Goal: Information Seeking & Learning: Learn about a topic

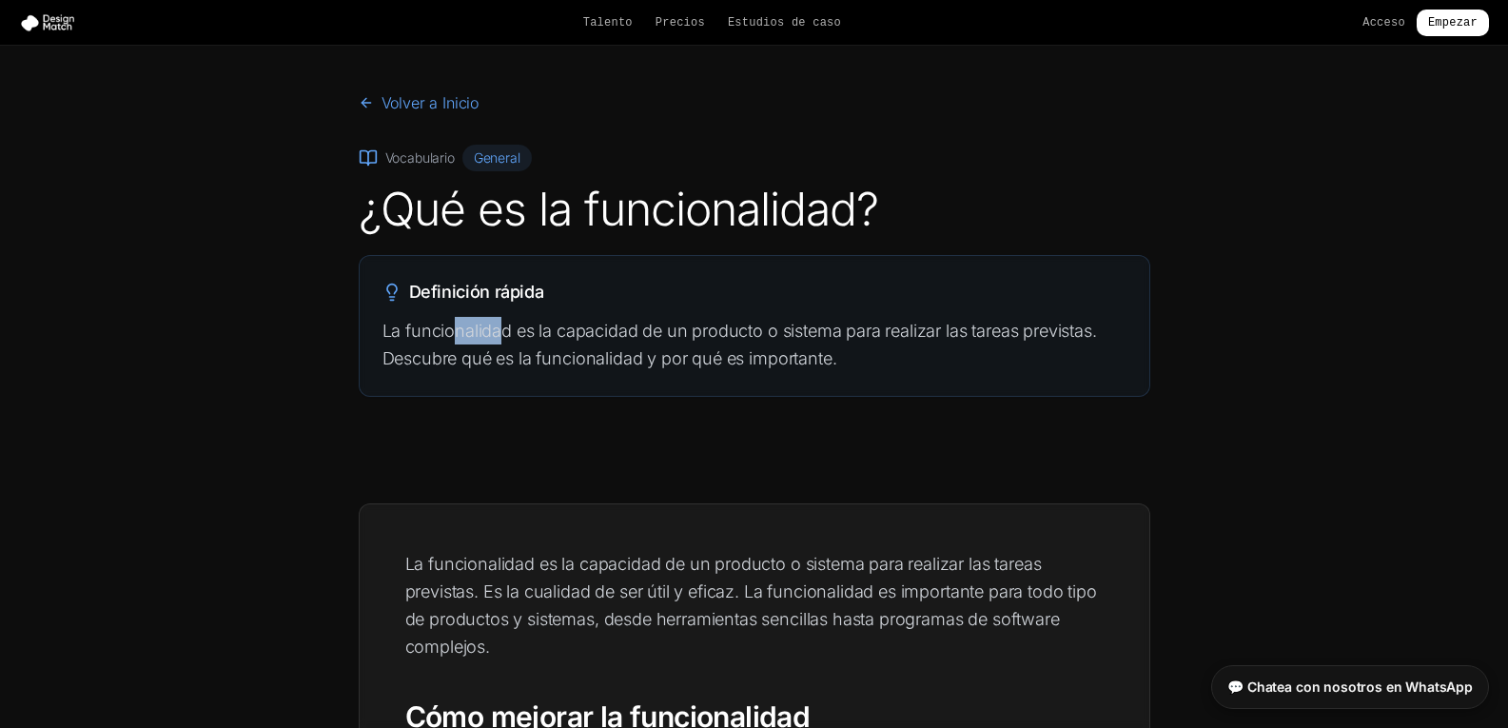
drag, startPoint x: 457, startPoint y: 340, endPoint x: 550, endPoint y: 324, distance: 94.4
click at [536, 327] on p "La funcionalidad es la capacidad de un producto o sistema para realizar las tar…" at bounding box center [754, 345] width 744 height 56
click at [630, 314] on div "Definición rápida La funcionalidad es la capacidad de un producto o sistema par…" at bounding box center [754, 326] width 789 height 140
drag, startPoint x: 630, startPoint y: 314, endPoint x: 557, endPoint y: 334, distance: 75.0
click at [557, 334] on font "La funcionalidad es la capacidad de un producto o sistema para realizar las tar…" at bounding box center [739, 345] width 714 height 48
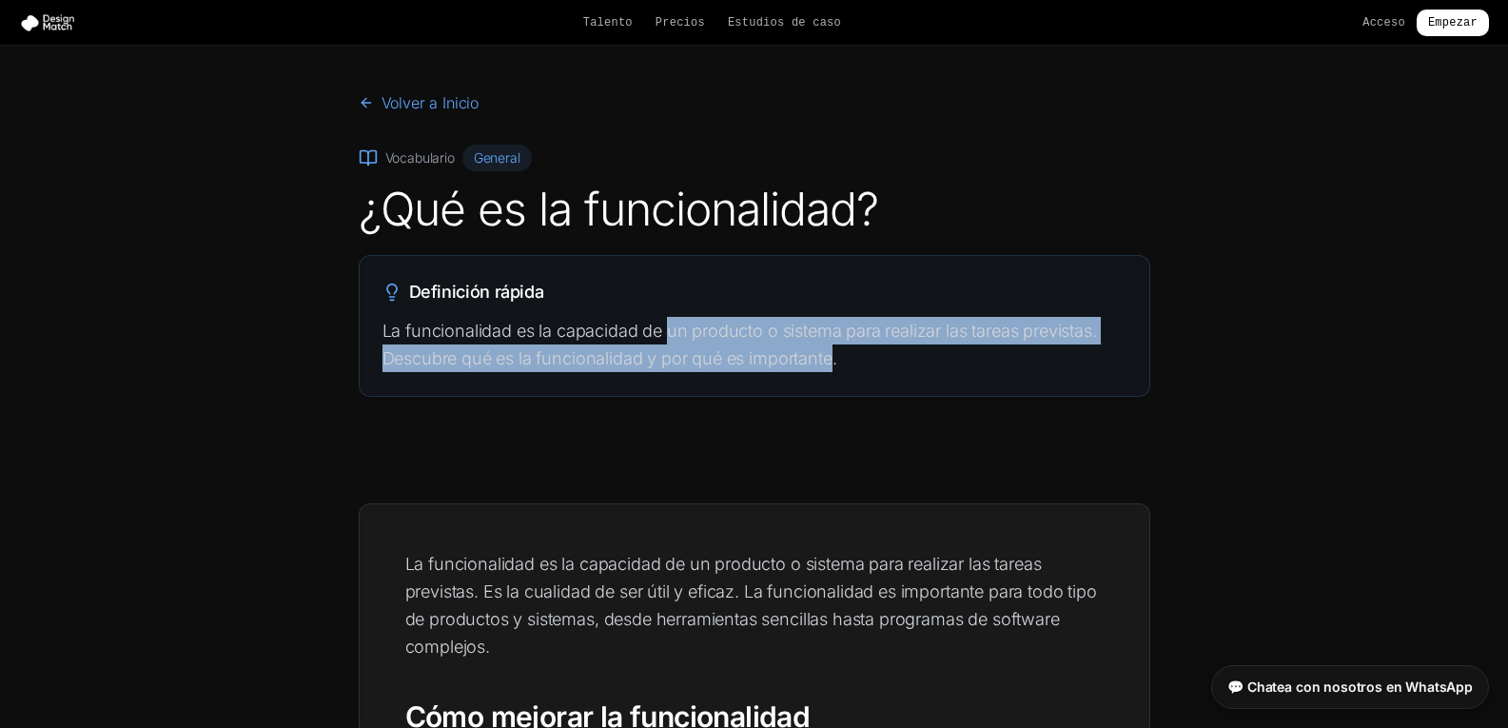
drag, startPoint x: 667, startPoint y: 330, endPoint x: 862, endPoint y: 361, distance: 197.5
click at [856, 361] on p "La funcionalidad es la capacidad de un producto o sistema para realizar las tar…" at bounding box center [754, 345] width 744 height 56
click at [902, 361] on p "La funcionalidad es la capacidad de un producto o sistema para realizar las tar…" at bounding box center [754, 345] width 744 height 56
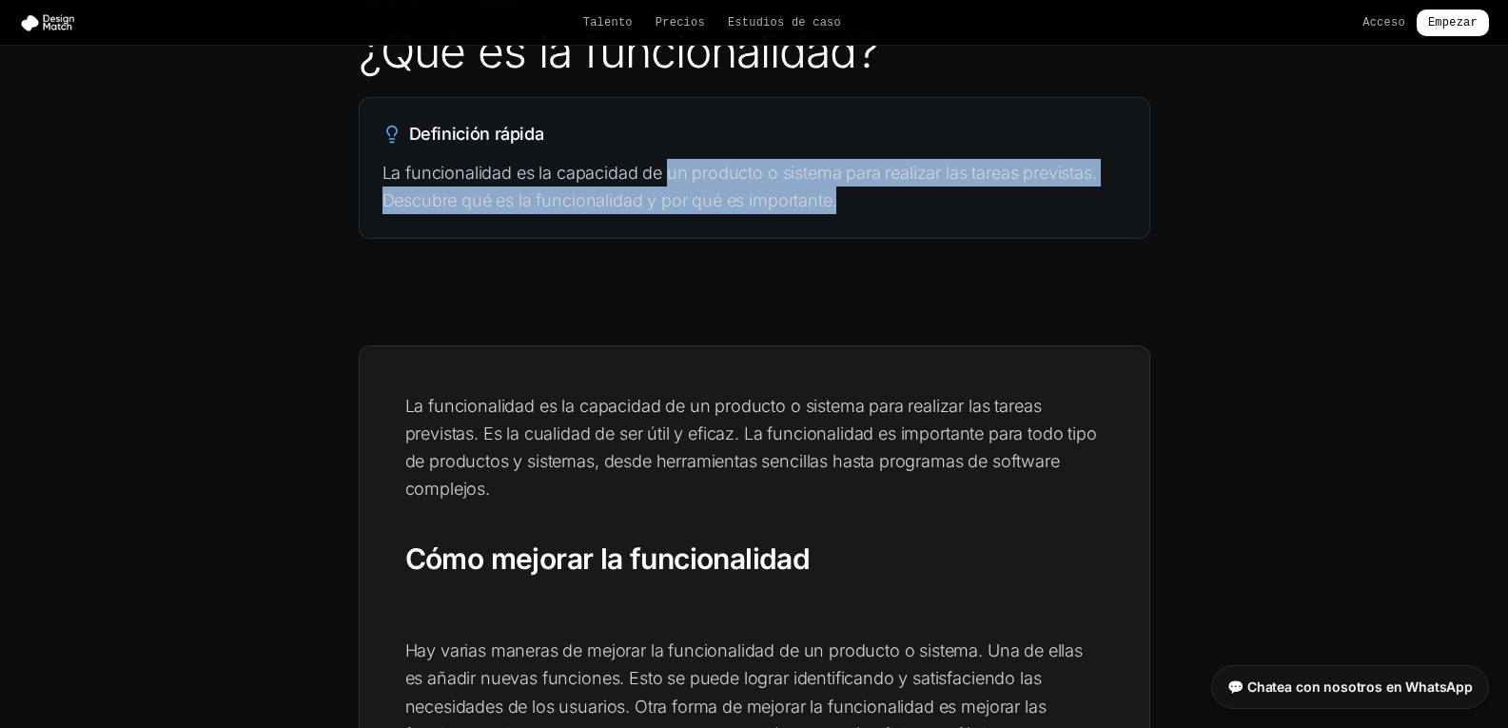
scroll to position [190, 0]
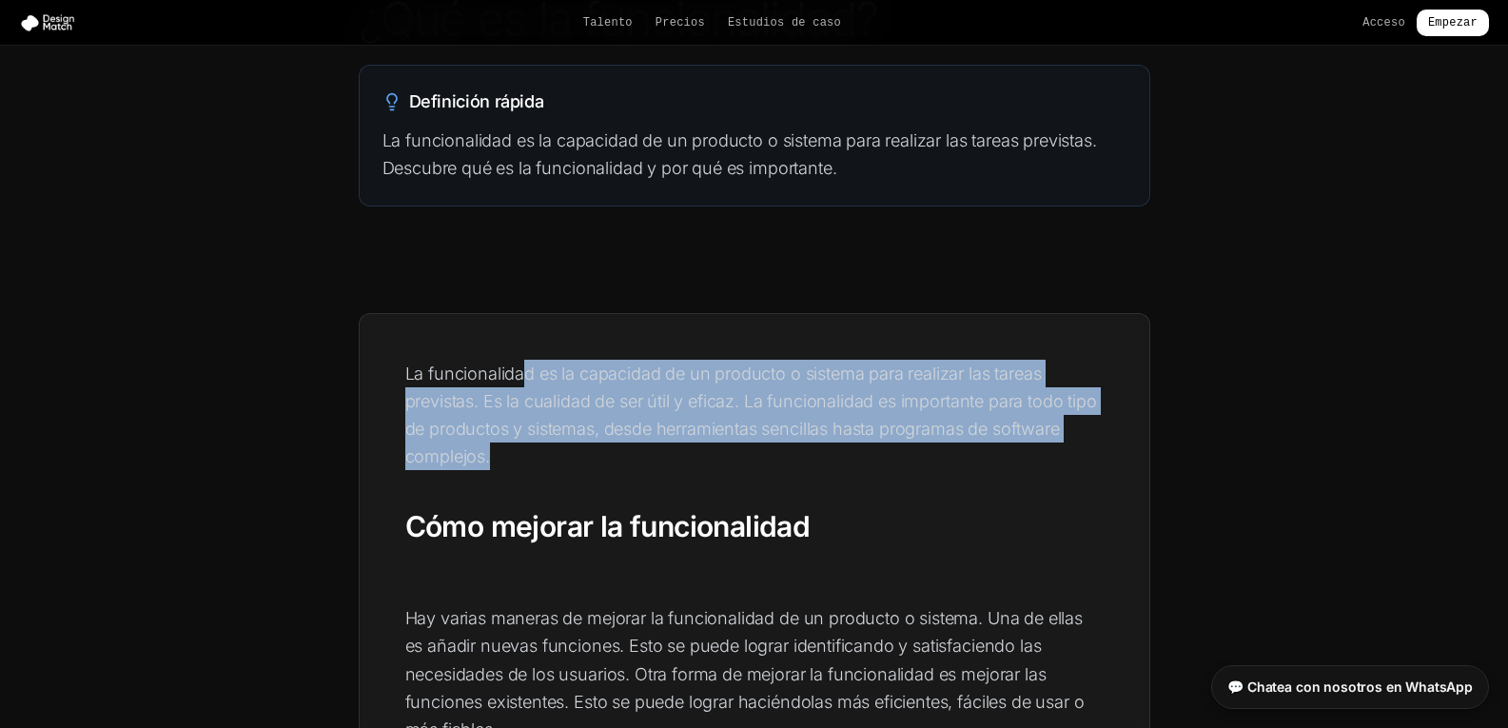
drag, startPoint x: 525, startPoint y: 373, endPoint x: 908, endPoint y: 467, distance: 394.7
click at [908, 467] on p "La funcionalidad es la capacidad de un producto o sistema para realizar las tar…" at bounding box center [754, 415] width 698 height 111
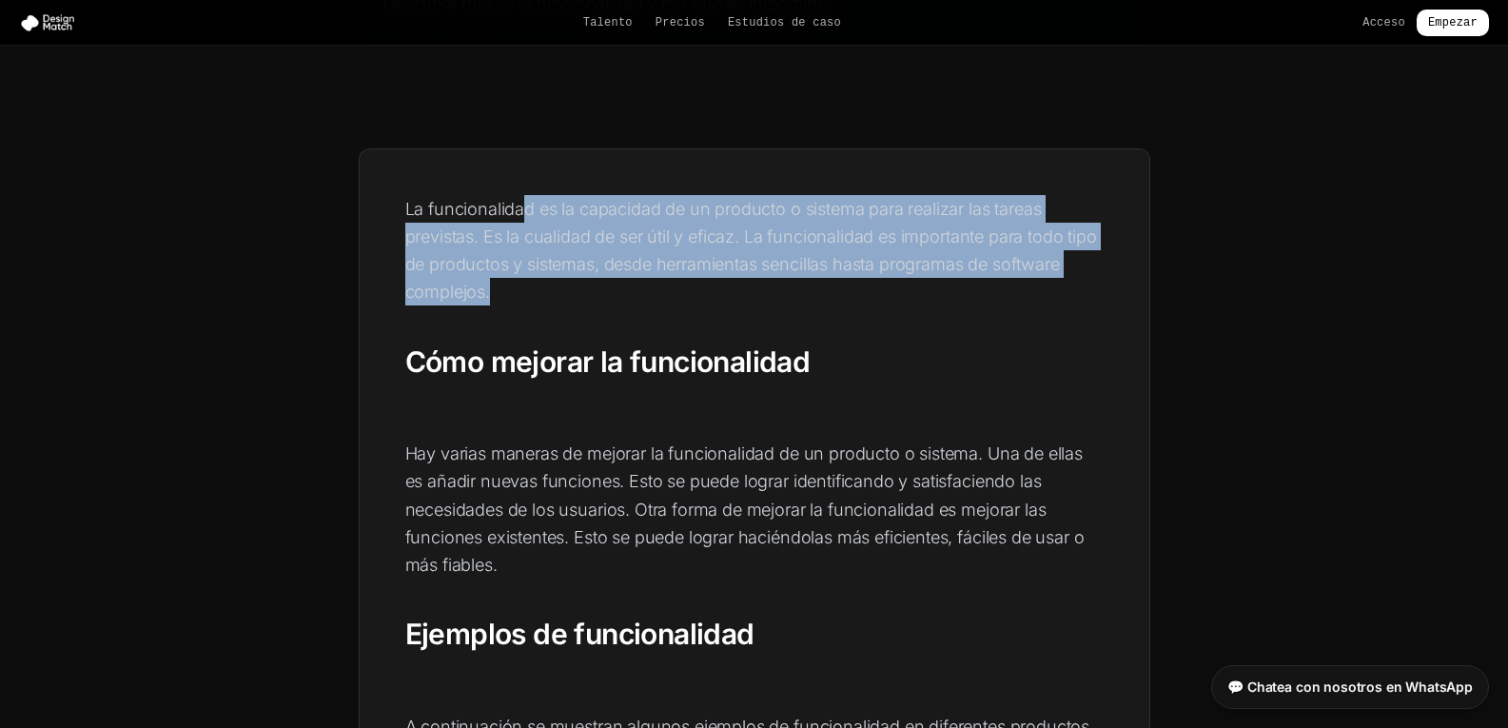
scroll to position [380, 0]
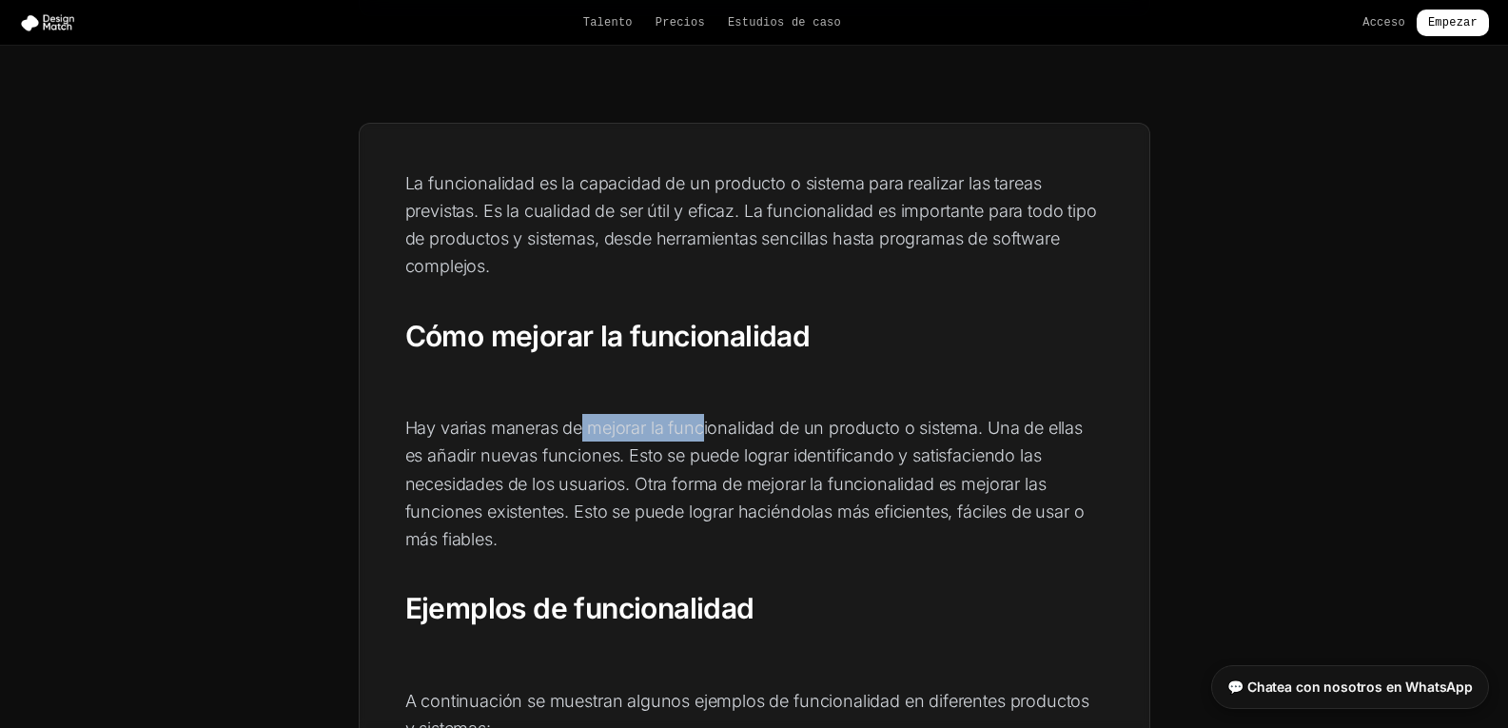
drag, startPoint x: 584, startPoint y: 439, endPoint x: 731, endPoint y: 431, distance: 147.7
click at [724, 431] on p "Hay varias maneras de mejorar la funcionalidad de un producto o sistema. Una de…" at bounding box center [754, 483] width 698 height 139
drag, startPoint x: 969, startPoint y: 432, endPoint x: 903, endPoint y: 446, distance: 68.1
click at [1006, 433] on font "Hay varias maneras de mejorar la funcionalidad de un producto o sistema. Una de…" at bounding box center [744, 483] width 679 height 131
click at [930, 445] on p "Hay varias maneras de mejorar la funcionalidad de un producto o sistema. Una de…" at bounding box center [754, 483] width 698 height 139
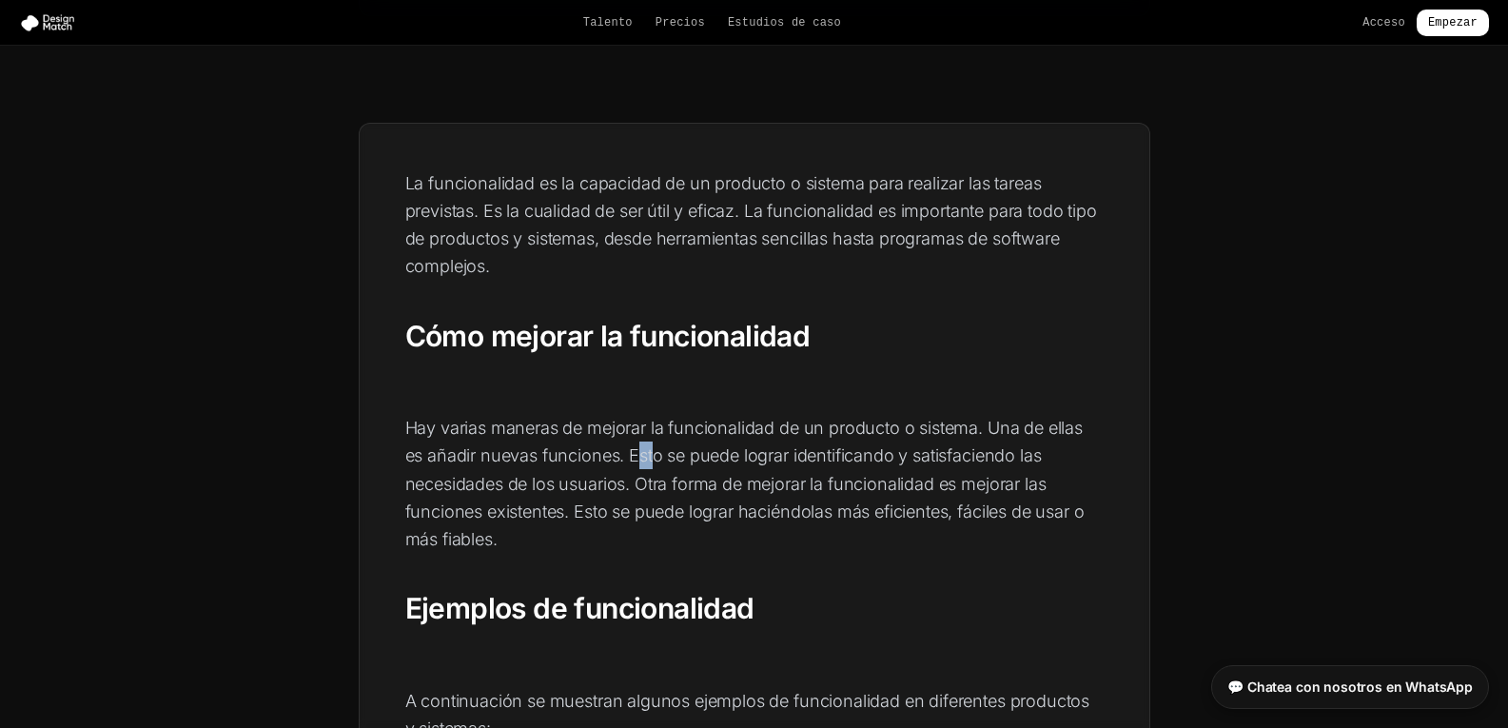
click at [627, 444] on p "Hay varias maneras de mejorar la funcionalidad de un producto o sistema. Una de…" at bounding box center [754, 483] width 698 height 139
click at [585, 444] on p "Hay varias maneras de mejorar la funcionalidad de un producto o sistema. Una de…" at bounding box center [754, 483] width 698 height 139
click at [572, 448] on font "Hay varias maneras de mejorar la funcionalidad de un producto o sistema. Una de…" at bounding box center [744, 483] width 679 height 131
click at [561, 458] on font "Hay varias maneras de mejorar la funcionalidad de un producto o sistema. Una de…" at bounding box center [744, 483] width 679 height 131
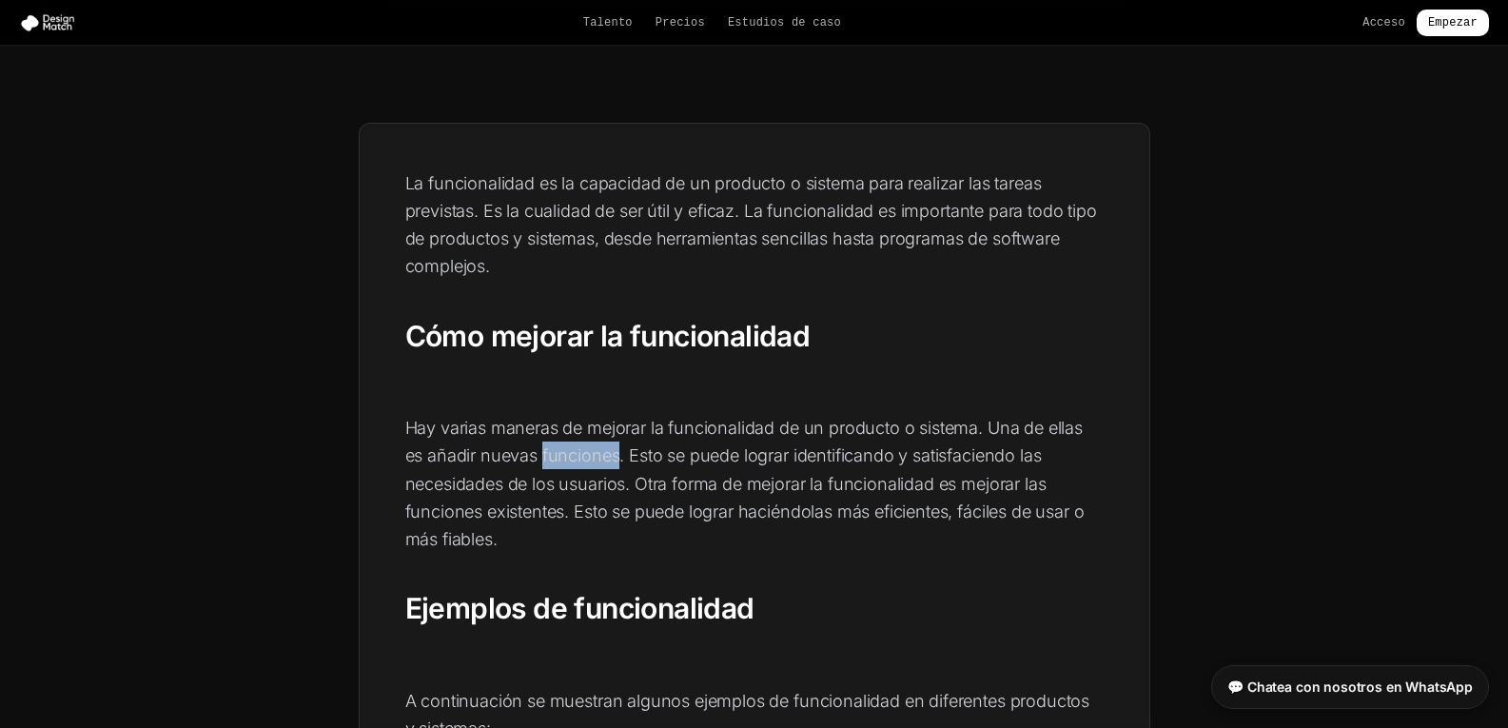
click at [561, 458] on font "Hay varias maneras de mejorar la funcionalidad de un producto o sistema. Una de…" at bounding box center [744, 483] width 679 height 131
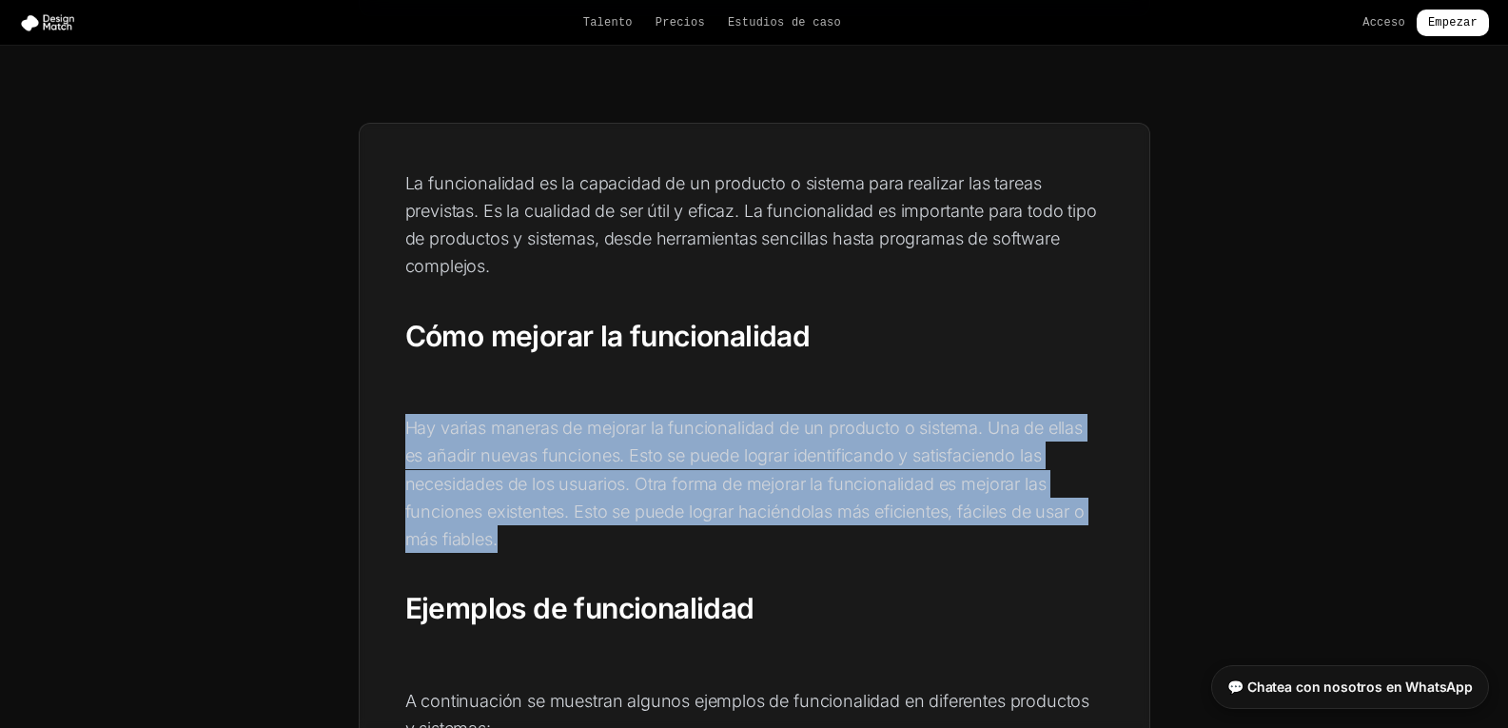
drag, startPoint x: 561, startPoint y: 458, endPoint x: 580, endPoint y: 442, distance: 24.4
click at [570, 452] on font "Hay varias maneras de mejorar la funcionalidad de un producto o sistema. Una de…" at bounding box center [744, 483] width 679 height 131
click at [615, 429] on font "Hay varias maneras de mejorar la funcionalidad de un producto o sistema. Una de…" at bounding box center [744, 483] width 679 height 131
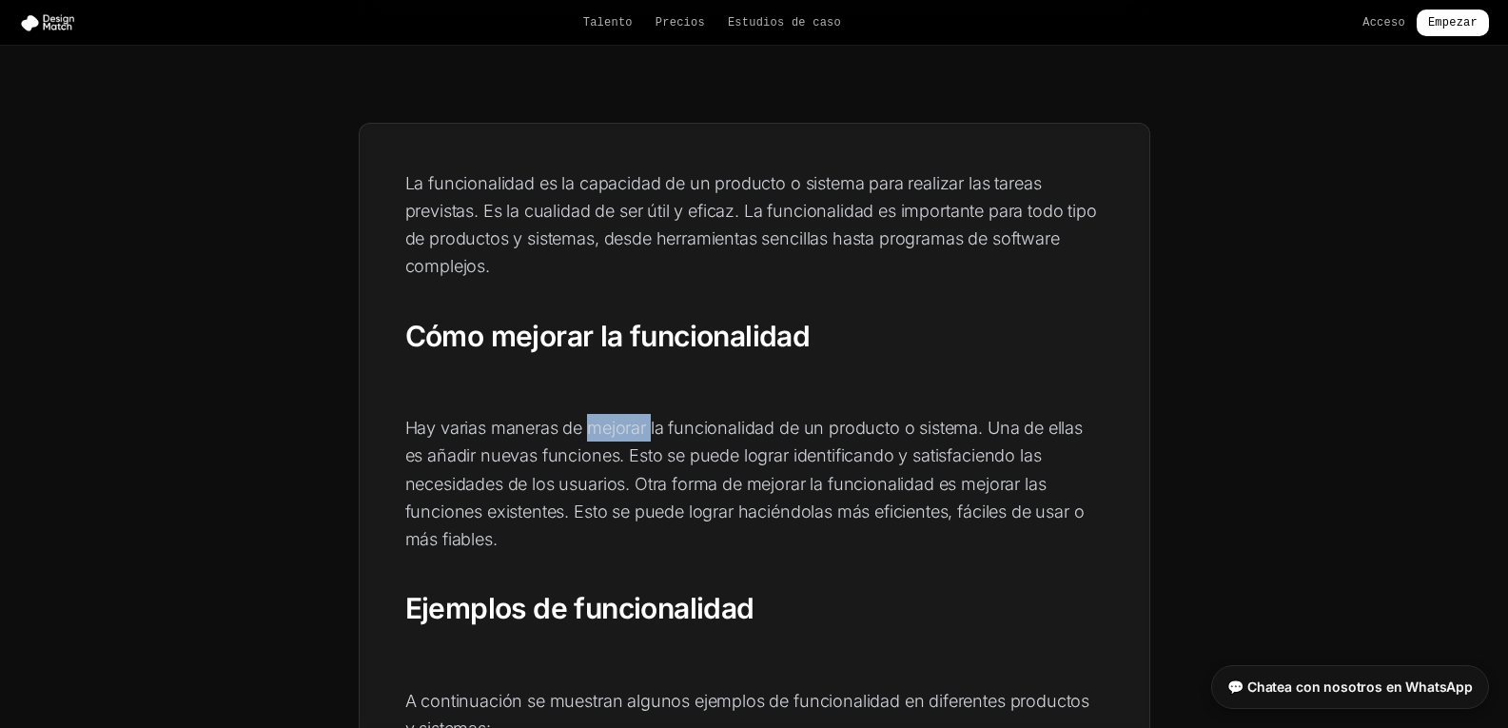
click at [615, 429] on font "Hay varias maneras de mejorar la funcionalidad de un producto o sistema. Una de…" at bounding box center [744, 483] width 679 height 131
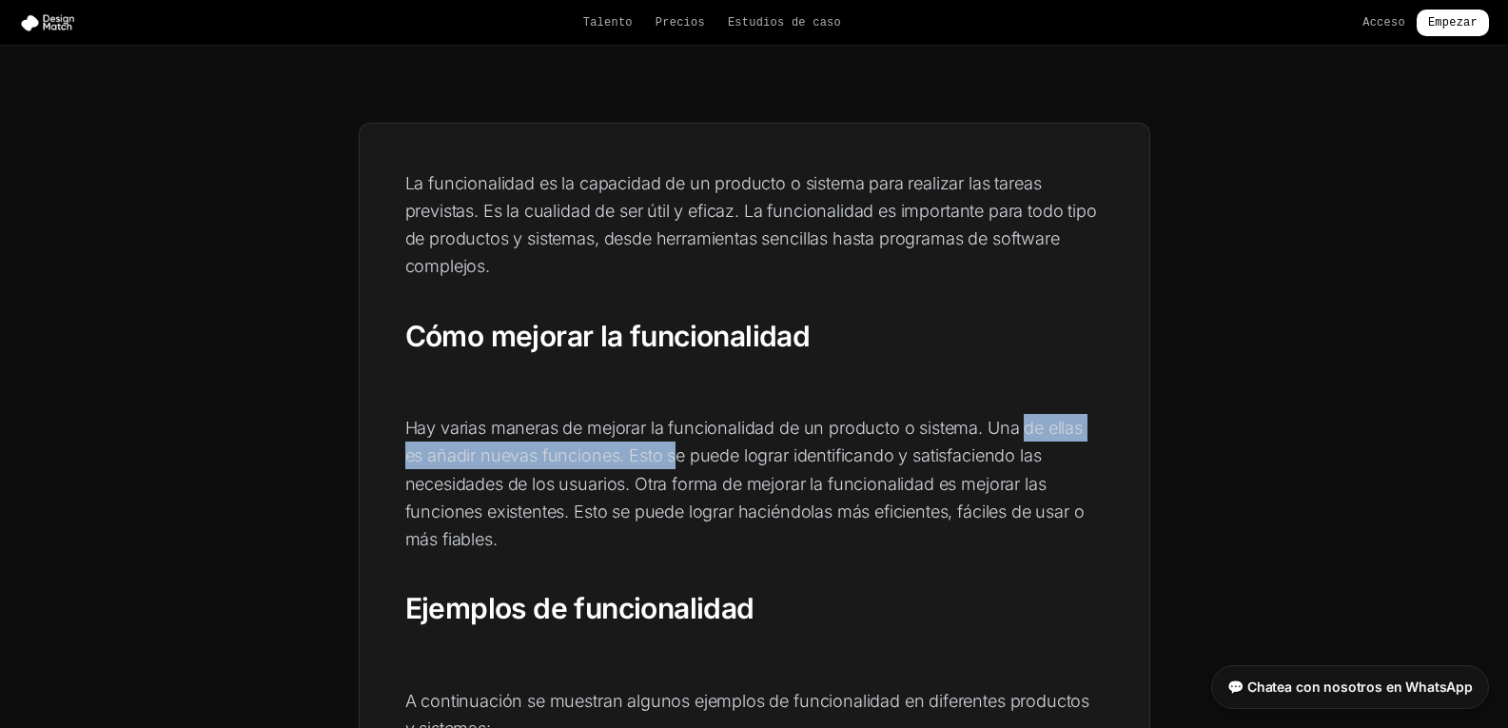
drag, startPoint x: 681, startPoint y: 458, endPoint x: 1023, endPoint y: 441, distance: 342.8
click at [1023, 441] on p "Hay varias maneras de mejorar la funcionalidad de un producto o sistema. Una de…" at bounding box center [754, 483] width 698 height 139
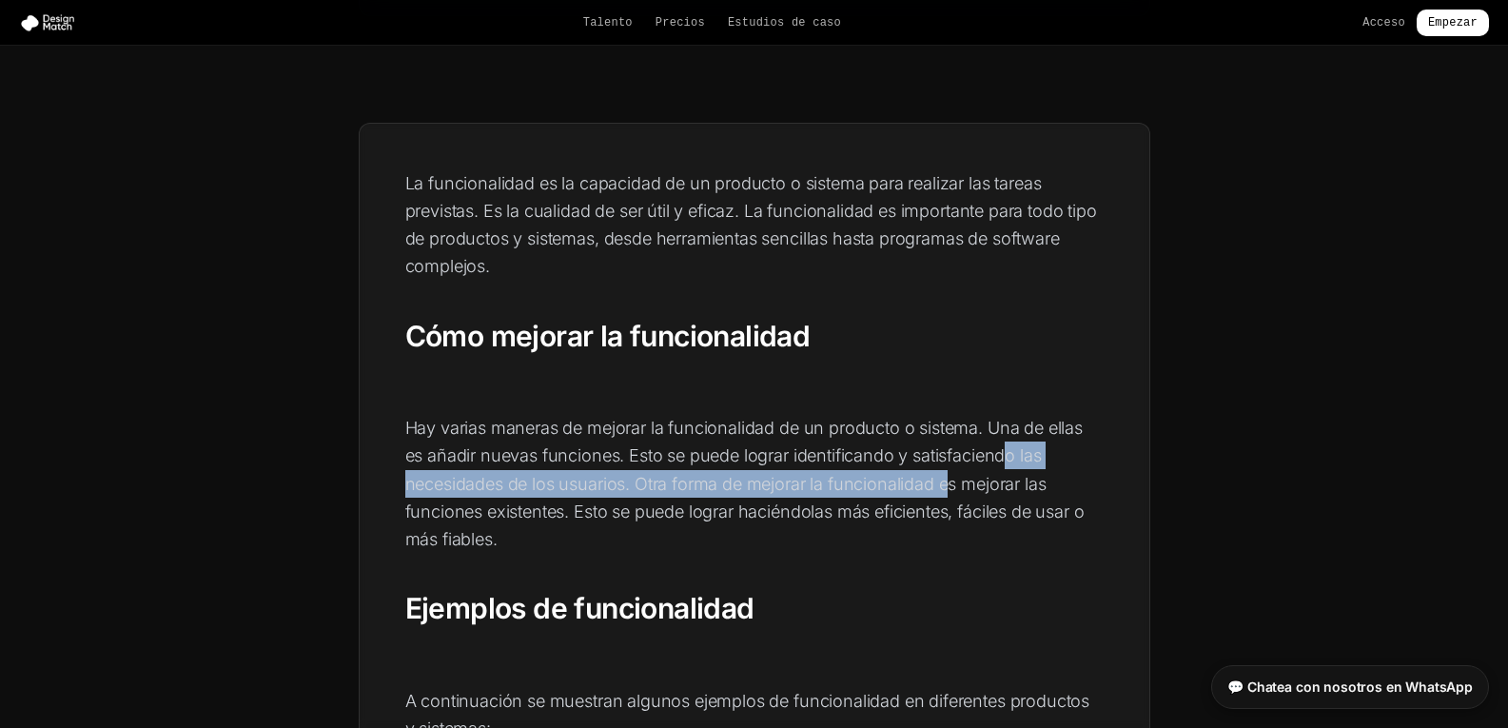
drag, startPoint x: 952, startPoint y: 470, endPoint x: 774, endPoint y: 474, distance: 177.9
click at [933, 472] on p "Hay varias maneras de mejorar la funcionalidad de un producto o sistema. Una de…" at bounding box center [754, 483] width 698 height 139
drag, startPoint x: 774, startPoint y: 474, endPoint x: 610, endPoint y: 477, distance: 164.6
click at [606, 477] on font "Hay varias maneras de mejorar la funcionalidad de un producto o sistema. Una de…" at bounding box center [744, 483] width 679 height 131
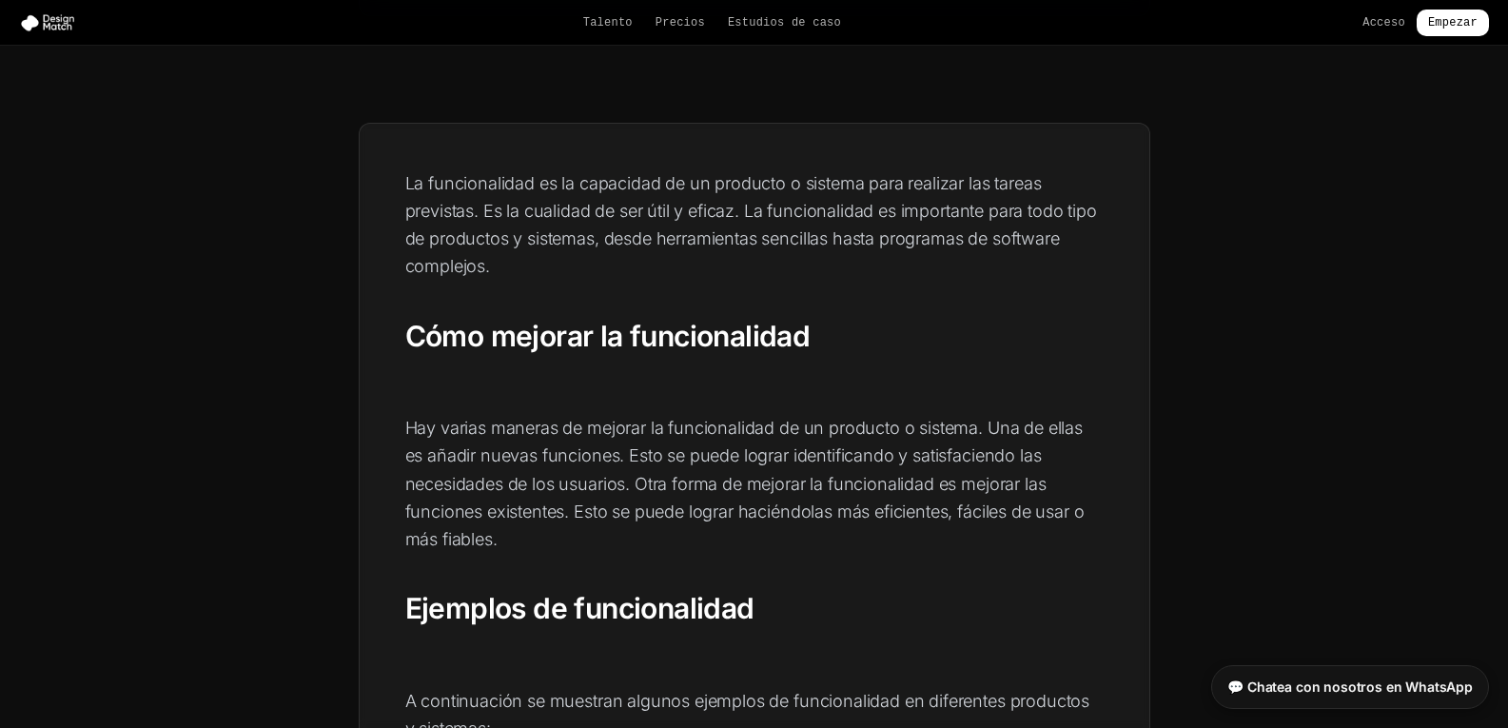
click at [609, 477] on font "Hay varias maneras de mejorar la funcionalidad de un producto o sistema. Una de…" at bounding box center [744, 483] width 679 height 131
click at [613, 477] on font "Hay varias maneras de mejorar la funcionalidad de un producto o sistema. Una de…" at bounding box center [744, 483] width 679 height 131
drag, startPoint x: 820, startPoint y: 487, endPoint x: 975, endPoint y: 479, distance: 155.2
click at [975, 479] on font "Hay varias maneras de mejorar la funcionalidad de un producto o sistema. Una de…" at bounding box center [744, 483] width 679 height 131
click at [723, 506] on font "Hay varias maneras de mejorar la funcionalidad de un producto o sistema. Una de…" at bounding box center [744, 483] width 679 height 131
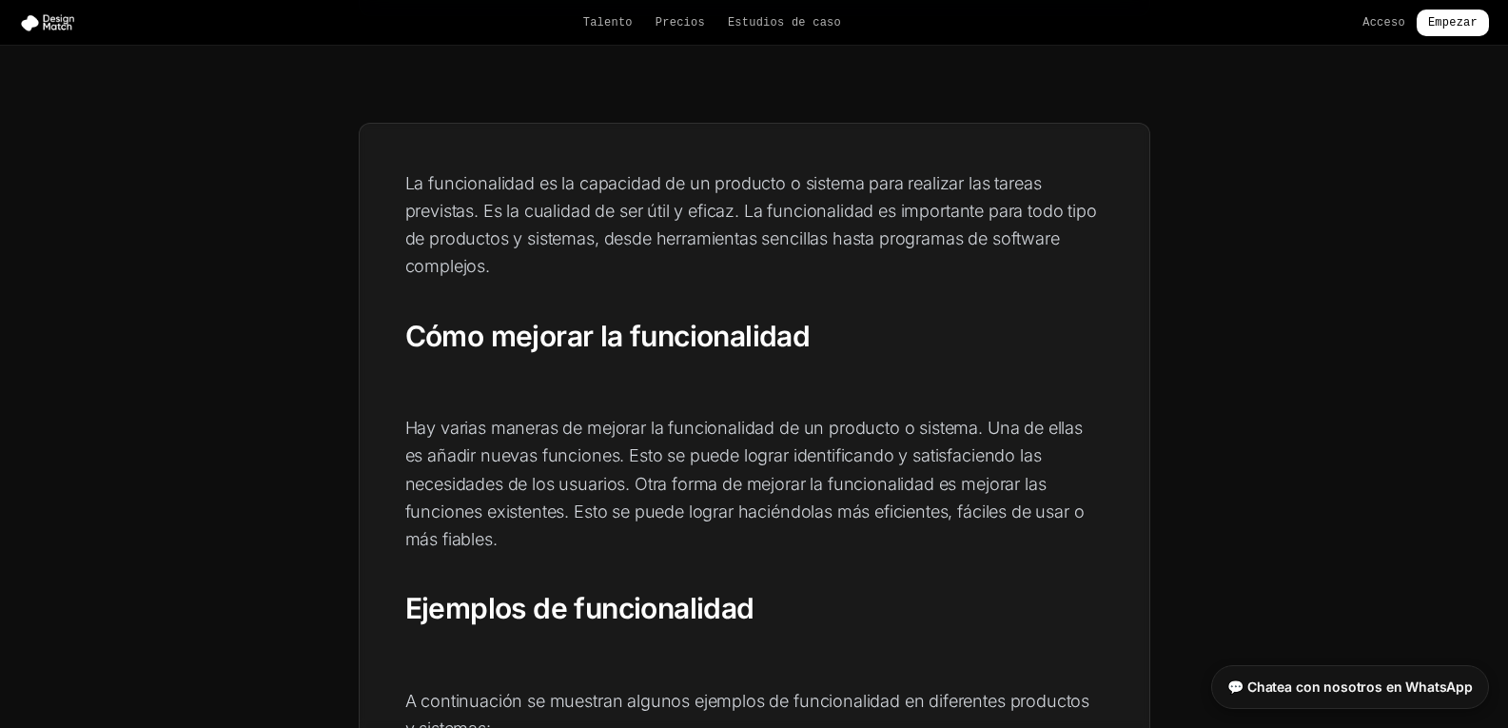
click at [549, 514] on font "Hay varias maneras de mejorar la funcionalidad de un producto o sistema. Una de…" at bounding box center [744, 483] width 679 height 131
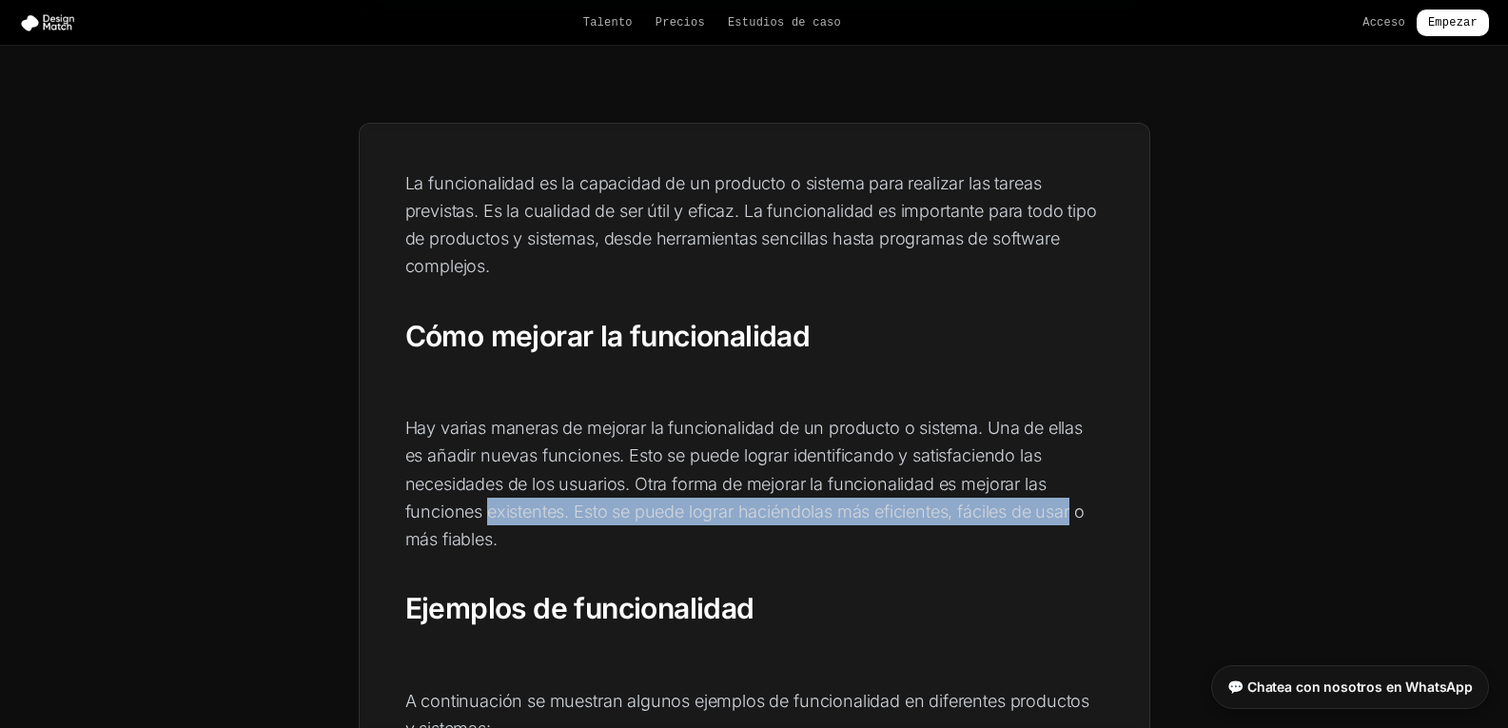
drag, startPoint x: 549, startPoint y: 514, endPoint x: 1070, endPoint y: 508, distance: 521.3
click at [1070, 508] on font "Hay varias maneras de mejorar la funcionalidad de un producto o sistema. Una de…" at bounding box center [744, 483] width 679 height 131
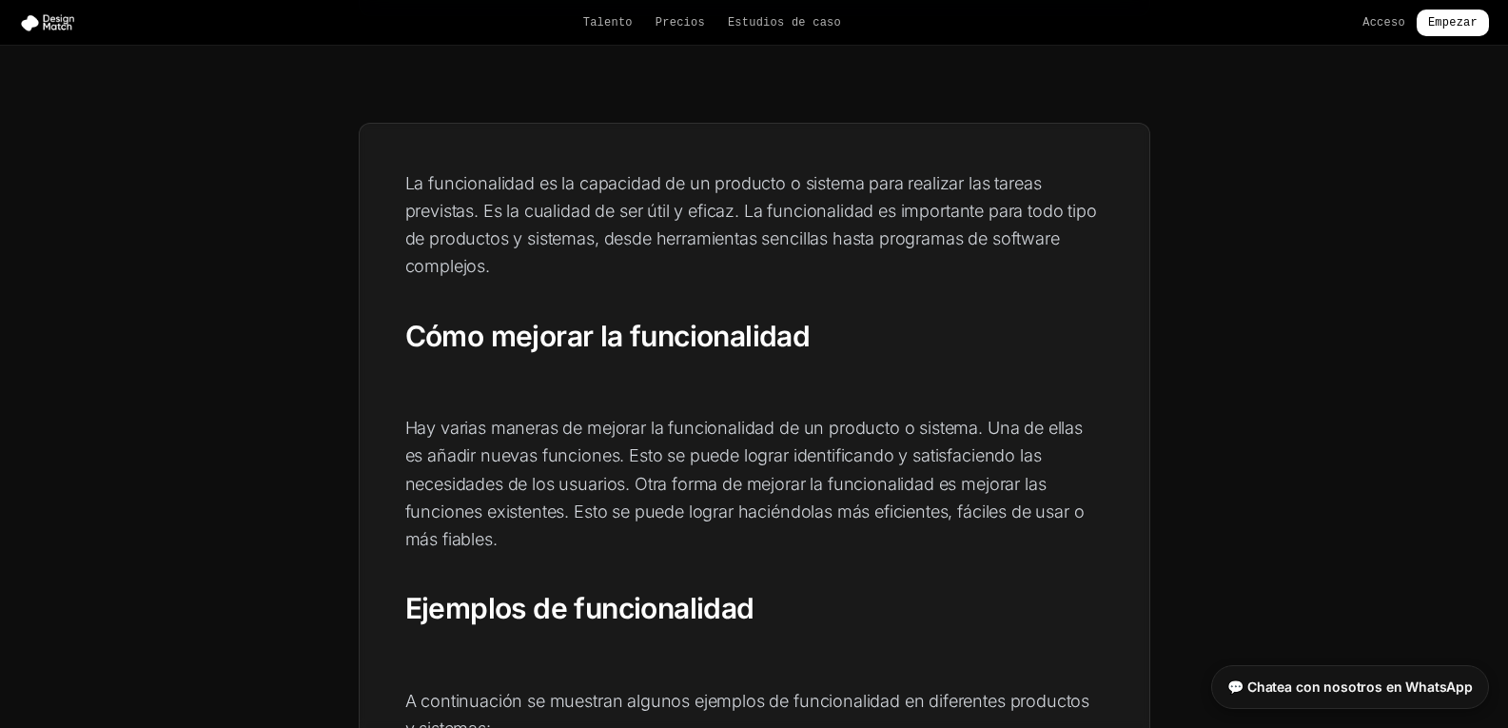
click at [638, 549] on p "Hay varias maneras de mejorar la funcionalidad de un producto o sistema. Una de…" at bounding box center [754, 483] width 698 height 139
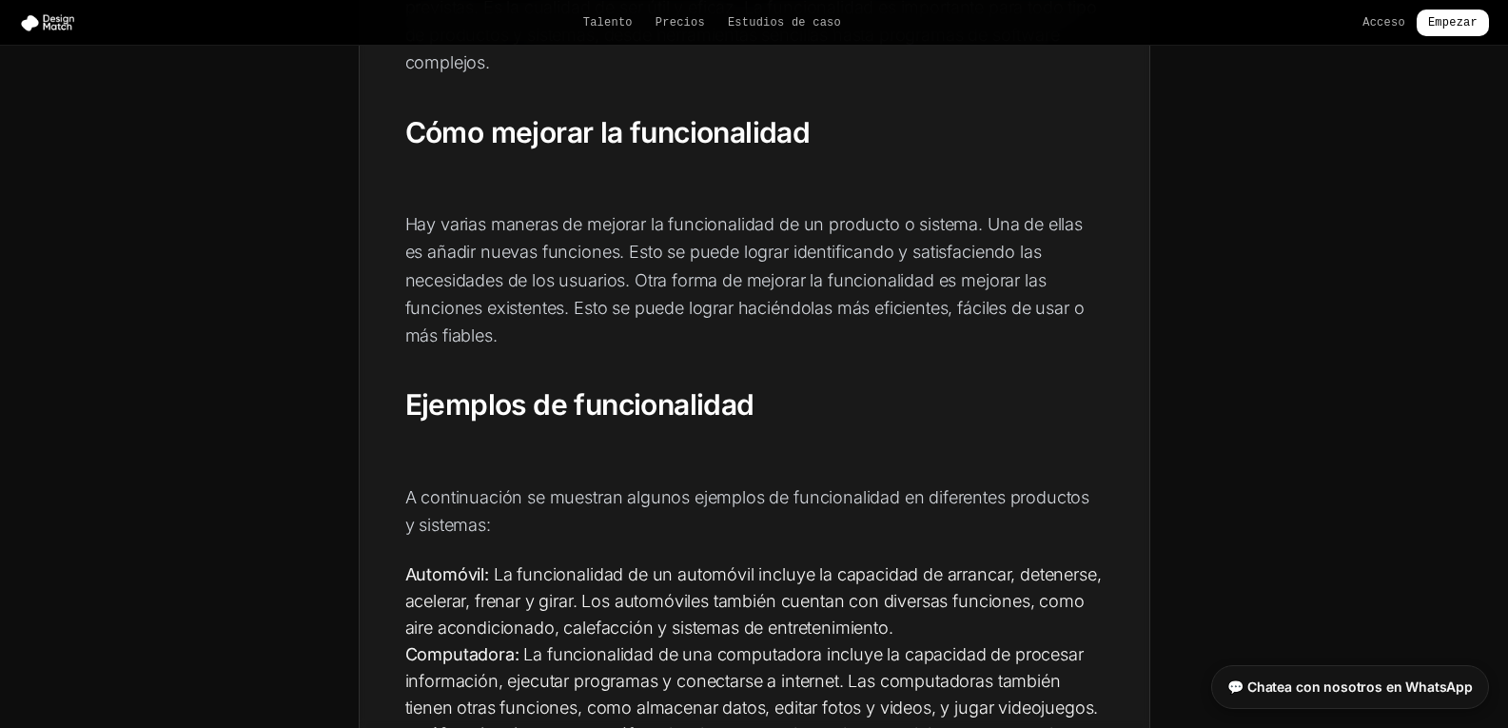
scroll to position [666, 0]
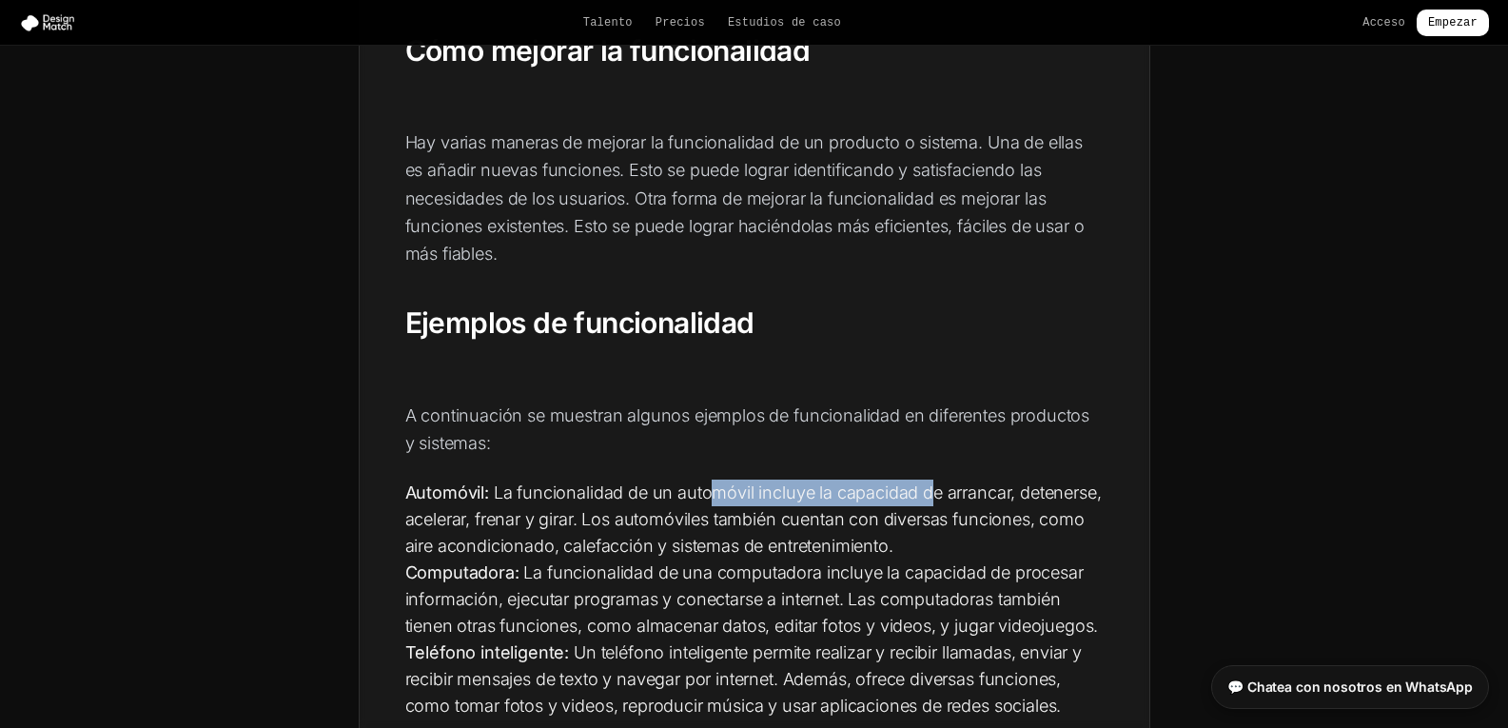
drag, startPoint x: 707, startPoint y: 496, endPoint x: 925, endPoint y: 481, distance: 219.2
click at [925, 481] on li "Automóvil: La funcionalidad de un automóvil incluye la capacidad de arrancar, d…" at bounding box center [754, 519] width 698 height 80
click at [521, 516] on font "La funcionalidad de un automóvil incluye la capacidad de arrancar, detenerse, a…" at bounding box center [753, 518] width 696 height 73
click at [755, 516] on font "La funcionalidad de un automóvil incluye la capacidad de arrancar, detenerse, a…" at bounding box center [753, 518] width 696 height 73
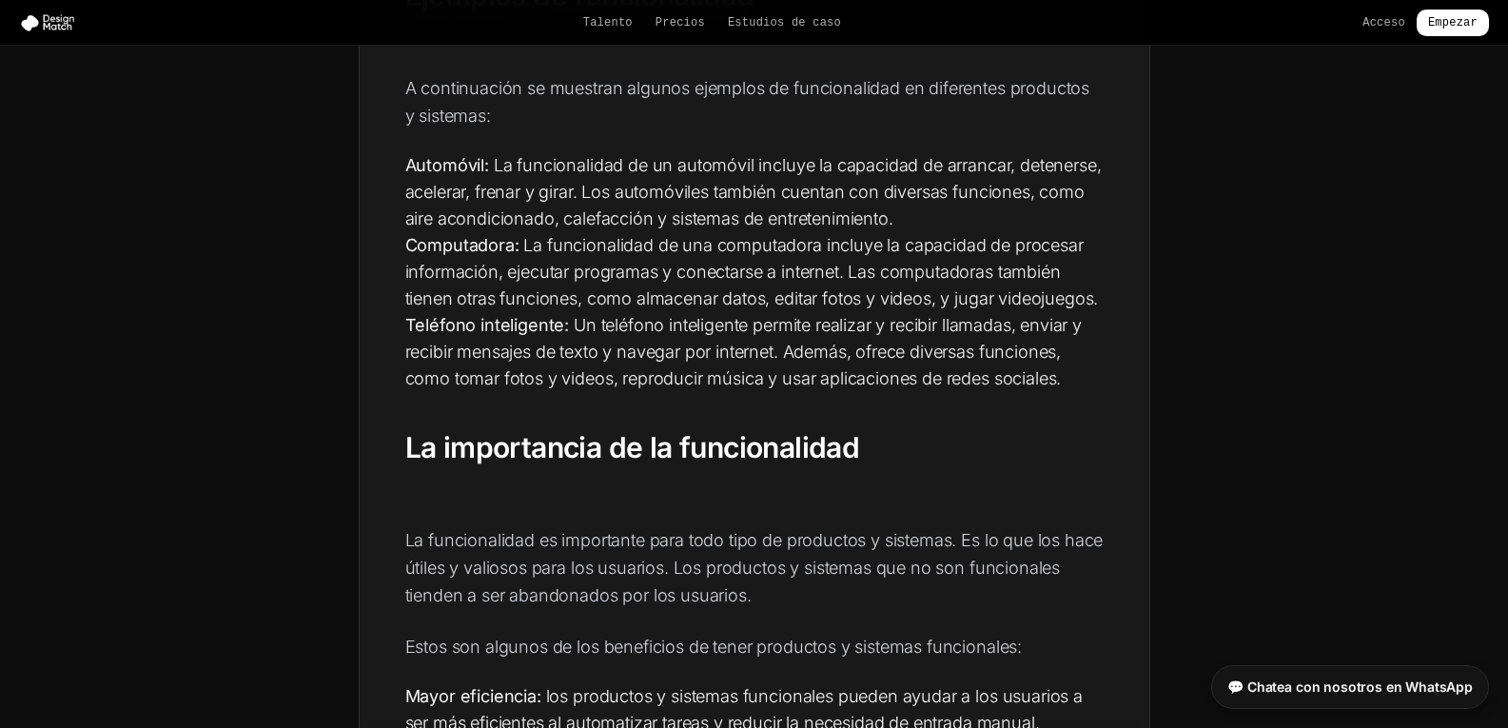
scroll to position [951, 0]
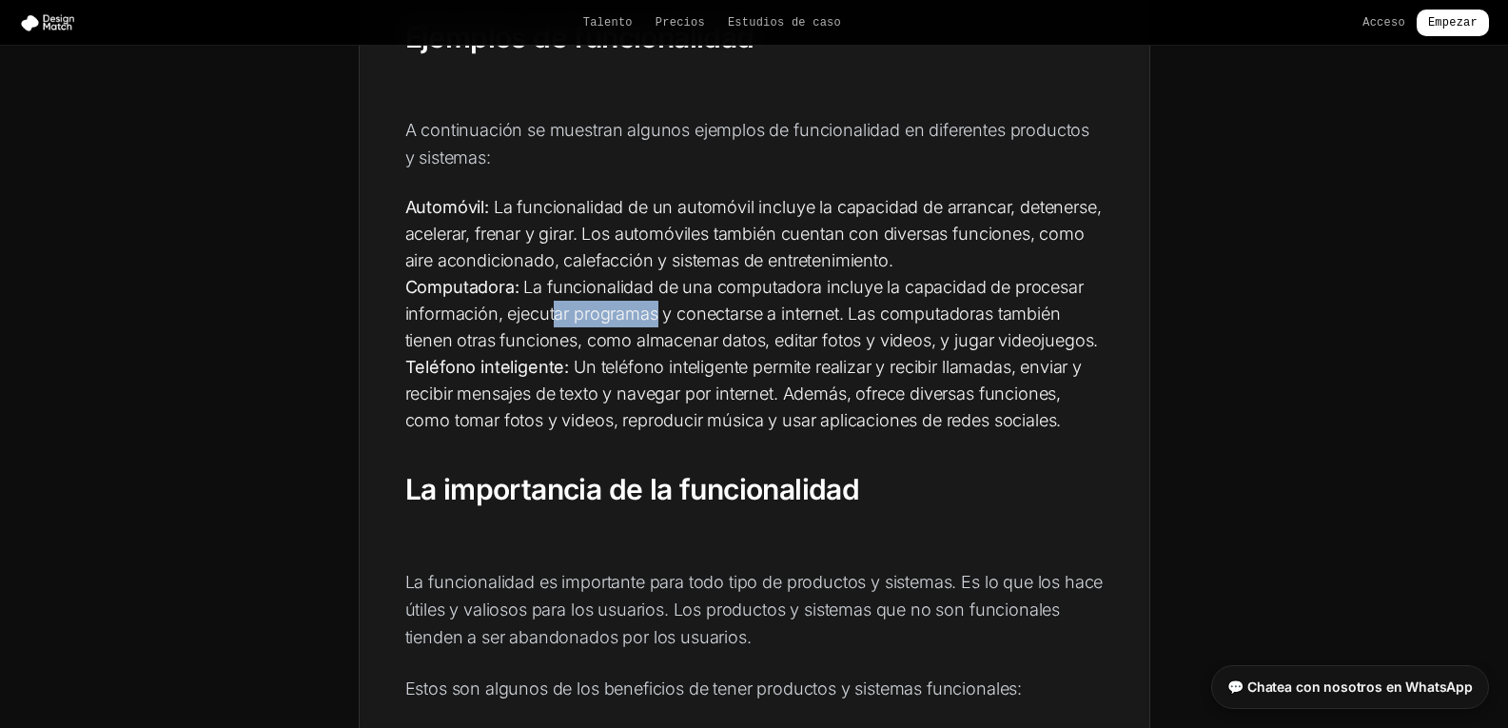
drag, startPoint x: 550, startPoint y: 316, endPoint x: 719, endPoint y: 304, distance: 169.7
click at [652, 310] on font "La funcionalidad de una computadora incluye la capacidad de procesar informació…" at bounding box center [751, 313] width 693 height 73
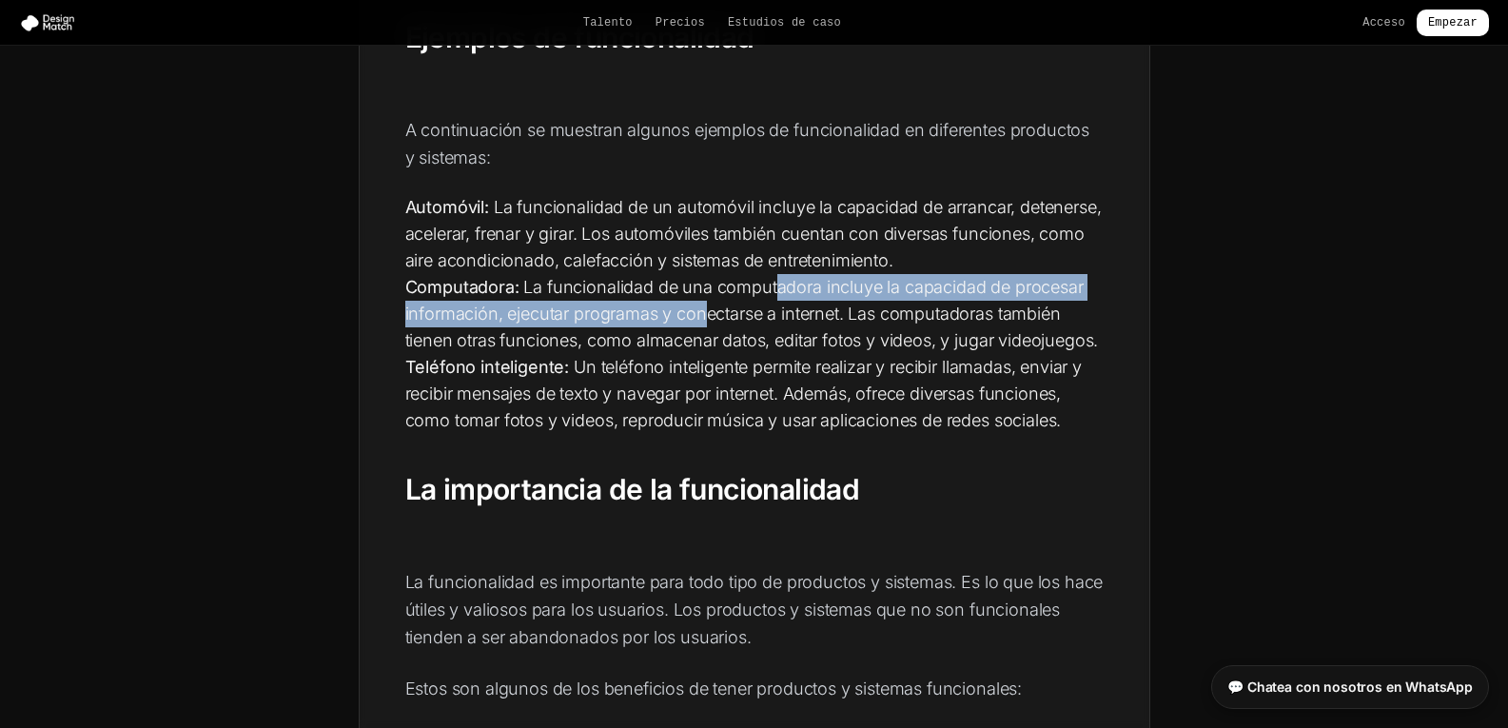
drag, startPoint x: 719, startPoint y: 304, endPoint x: 784, endPoint y: 296, distance: 65.2
click at [781, 296] on font "La funcionalidad de una computadora incluye la capacidad de procesar informació…" at bounding box center [751, 313] width 693 height 73
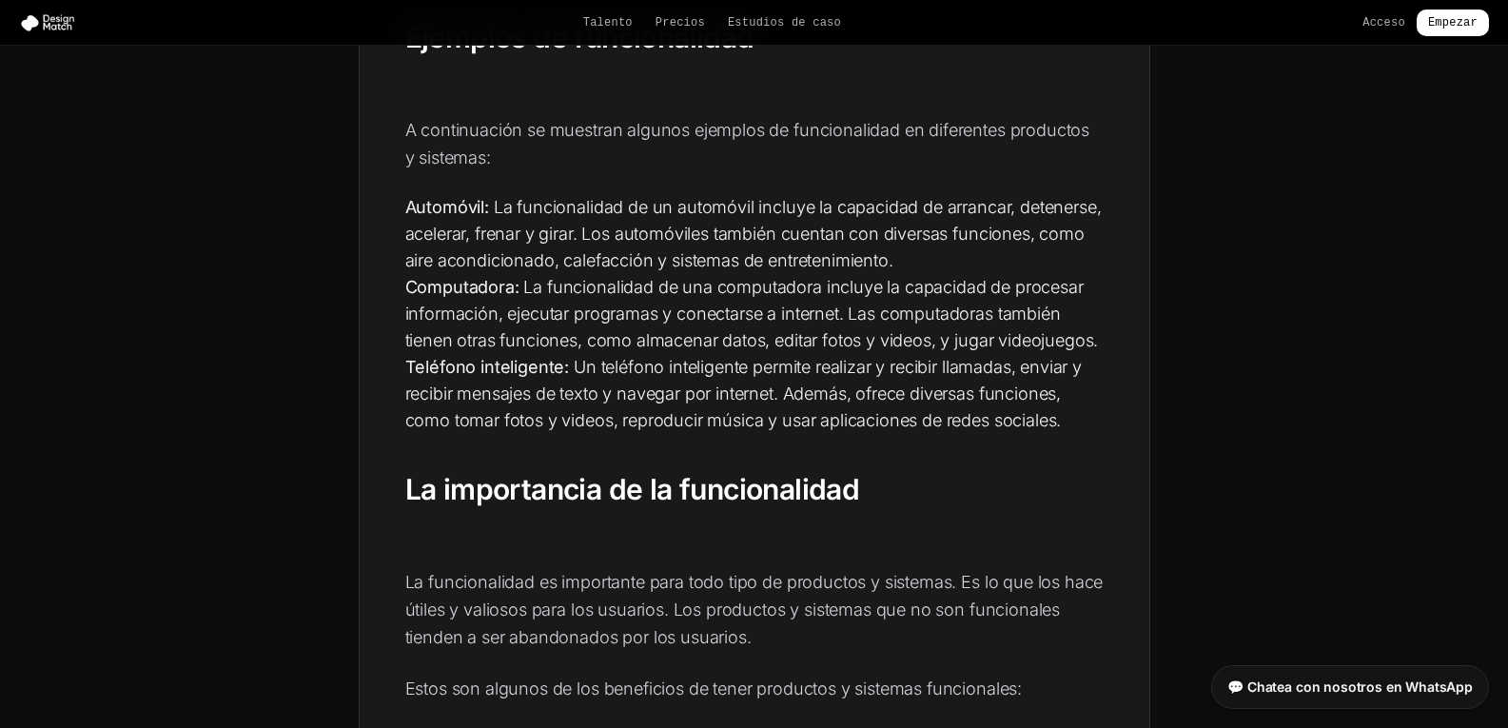
click at [857, 304] on font "La funcionalidad de una computadora incluye la capacidad de procesar informació…" at bounding box center [751, 313] width 693 height 73
drag, startPoint x: 556, startPoint y: 341, endPoint x: 840, endPoint y: 329, distance: 283.7
click at [819, 337] on font "La funcionalidad de una computadora incluye la capacidad de procesar informació…" at bounding box center [751, 313] width 693 height 73
click at [828, 333] on font "La funcionalidad de una computadora incluye la capacidad de procesar informació…" at bounding box center [751, 313] width 693 height 73
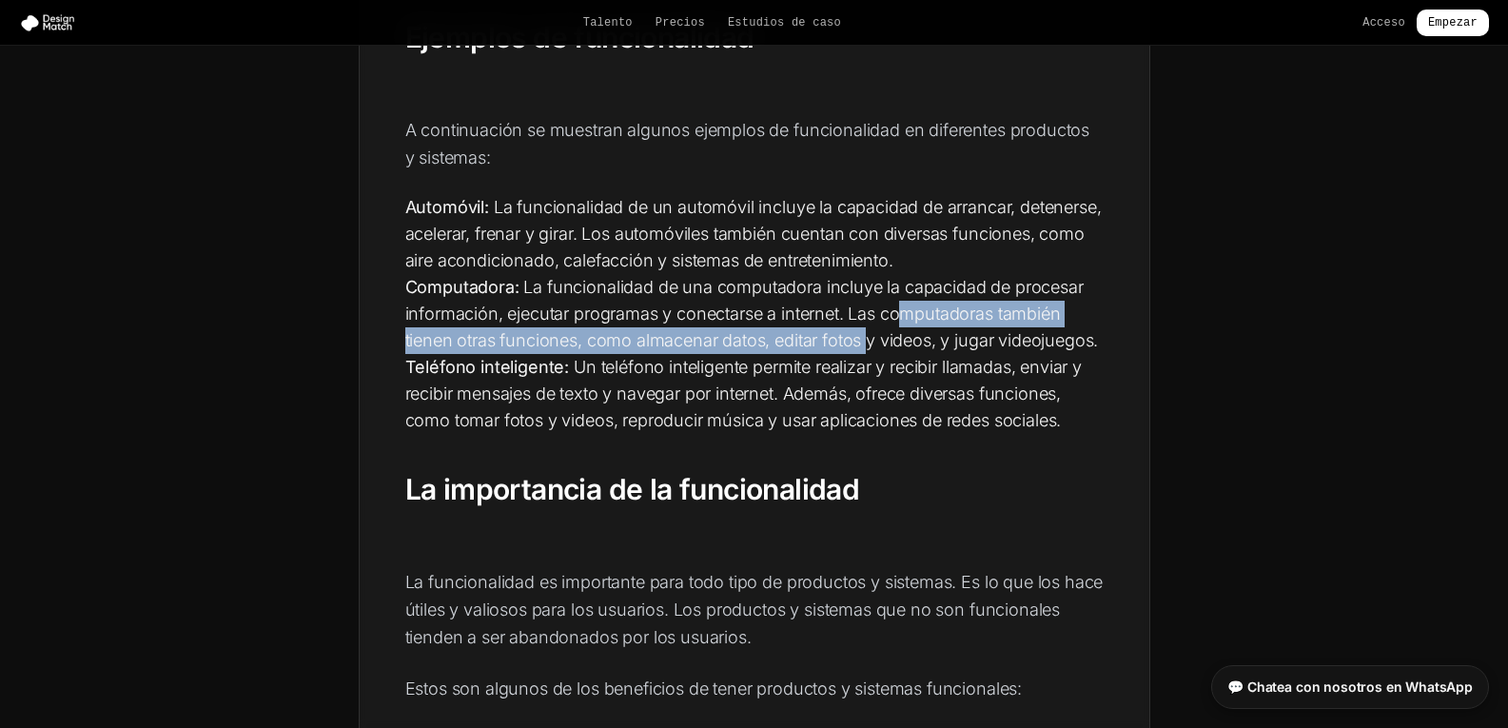
drag, startPoint x: 867, startPoint y: 327, endPoint x: 909, endPoint y: 324, distance: 41.9
click at [906, 324] on li "Computadora: La funcionalidad de una computadora incluye la capacidad de proces…" at bounding box center [754, 314] width 698 height 80
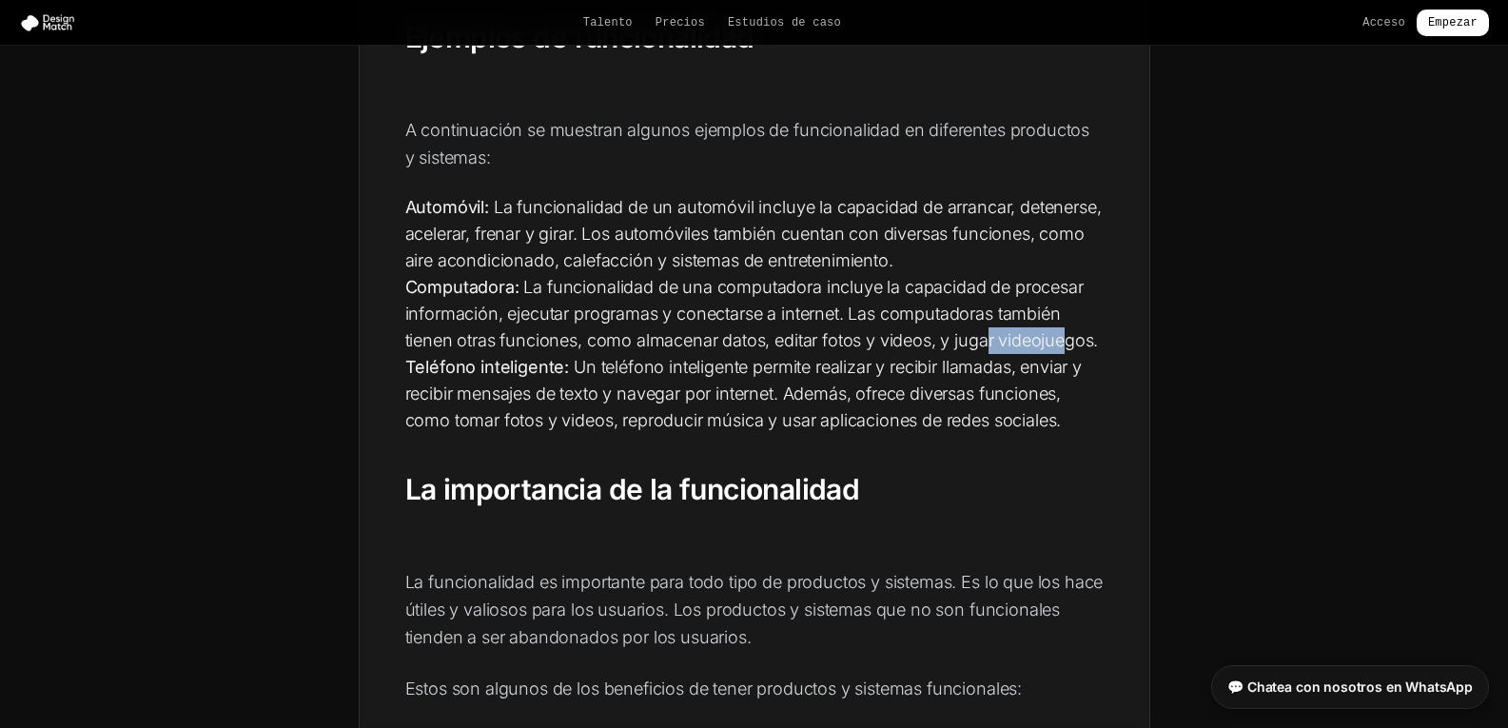
drag, startPoint x: 977, startPoint y: 329, endPoint x: 1058, endPoint y: 330, distance: 80.9
click at [1058, 330] on li "Computadora: La funcionalidad de una computadora incluye la capacidad de proces…" at bounding box center [754, 314] width 698 height 80
click at [1059, 331] on font "La funcionalidad de una computadora incluye la capacidad de procesar informació…" at bounding box center [751, 313] width 693 height 73
click at [657, 387] on font "Un teléfono inteligente permite realizar y recibir llamadas, enviar y recibir m…" at bounding box center [743, 393] width 676 height 73
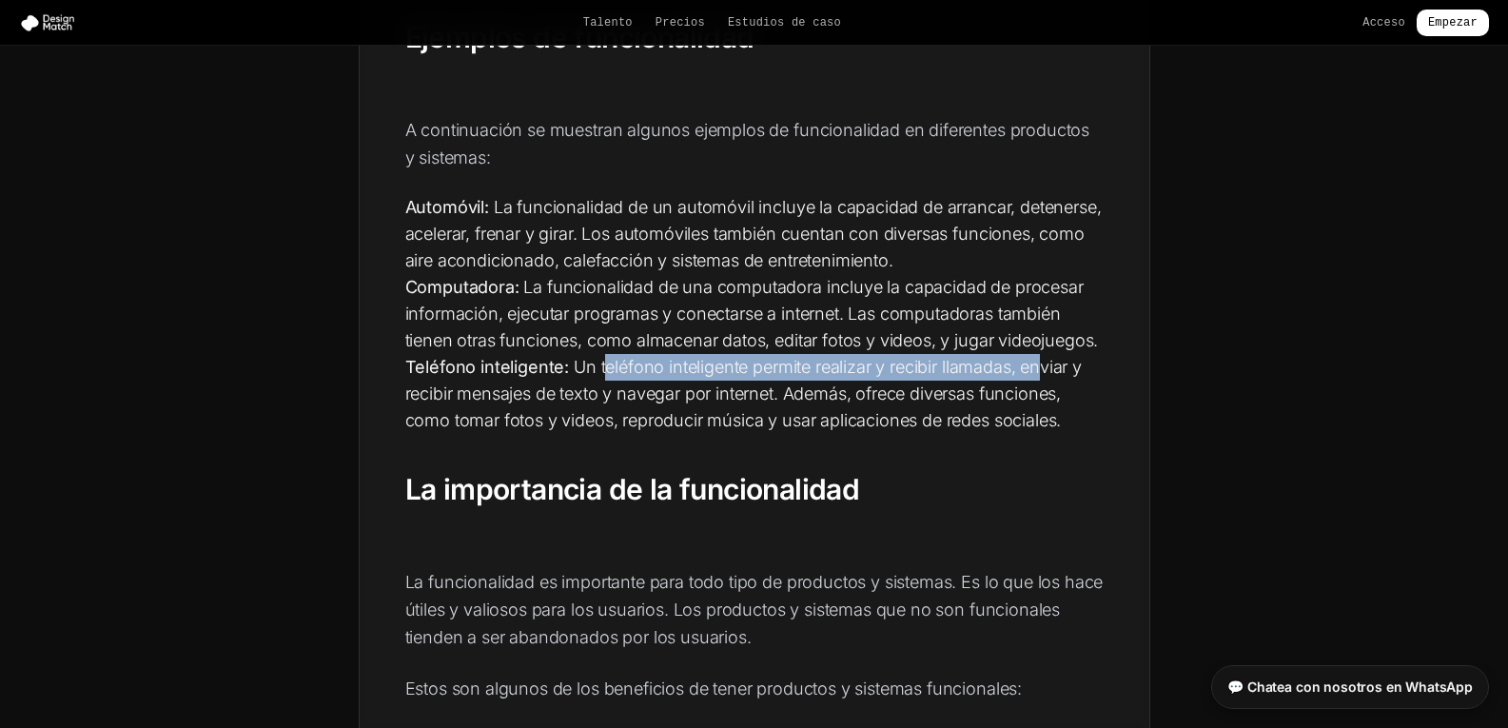
drag, startPoint x: 633, startPoint y: 362, endPoint x: 1038, endPoint y: 373, distance: 405.3
click at [1038, 373] on font "Un teléfono inteligente permite realizar y recibir llamadas, enviar y recibir m…" at bounding box center [743, 393] width 676 height 73
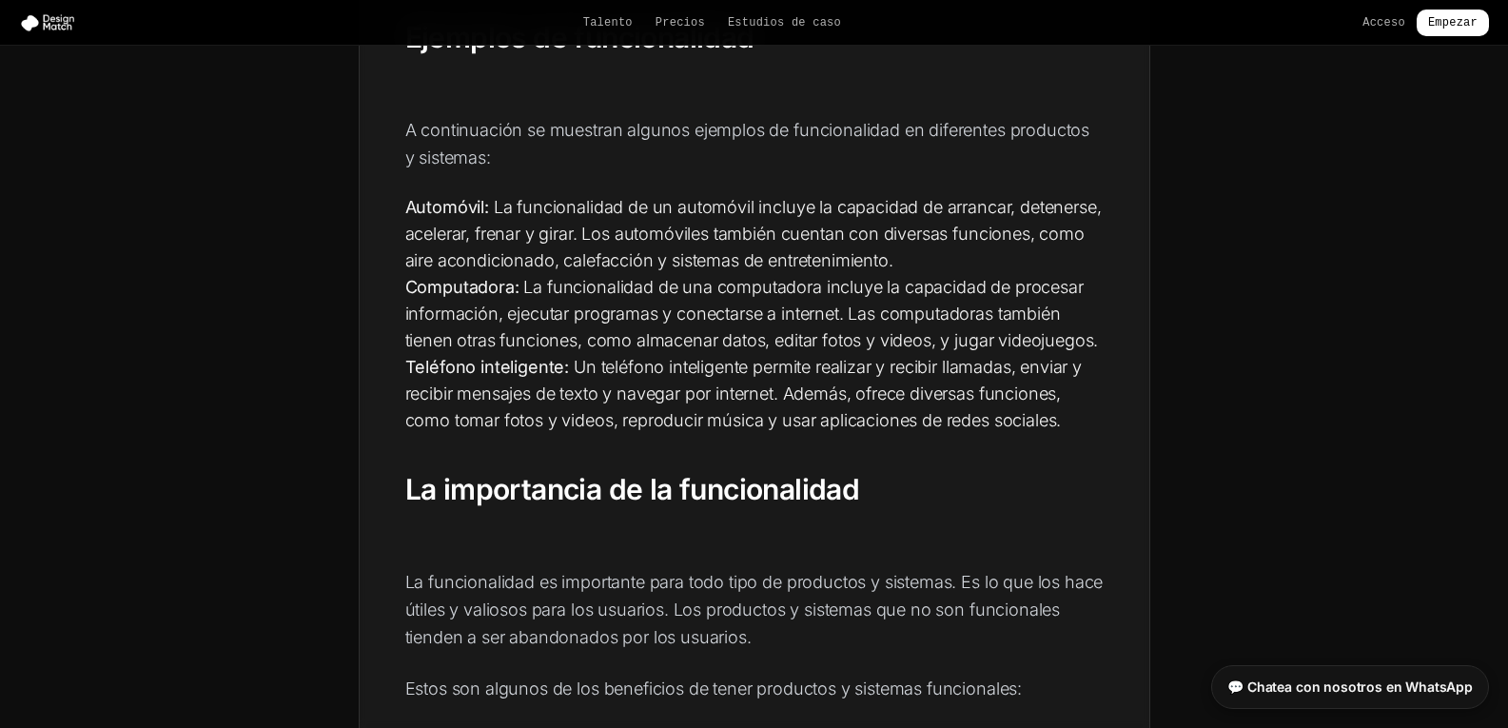
drag, startPoint x: 463, startPoint y: 409, endPoint x: 587, endPoint y: 396, distance: 124.4
click at [467, 406] on li "Teléfono inteligente: Un teléfono inteligente permite realizar y recibir llamad…" at bounding box center [754, 394] width 698 height 80
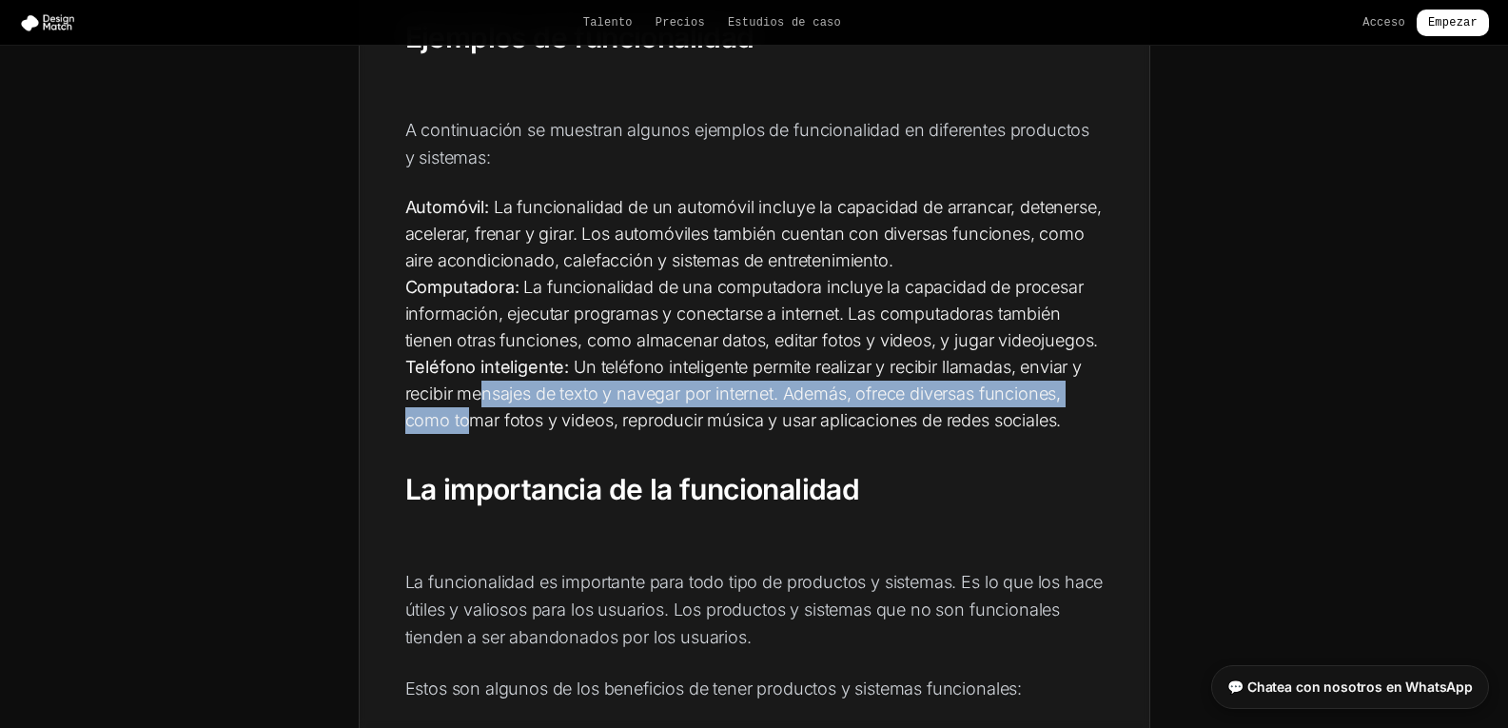
click at [777, 393] on font "Un teléfono inteligente permite realizar y recibir llamadas, enviar y recibir m…" at bounding box center [743, 393] width 676 height 73
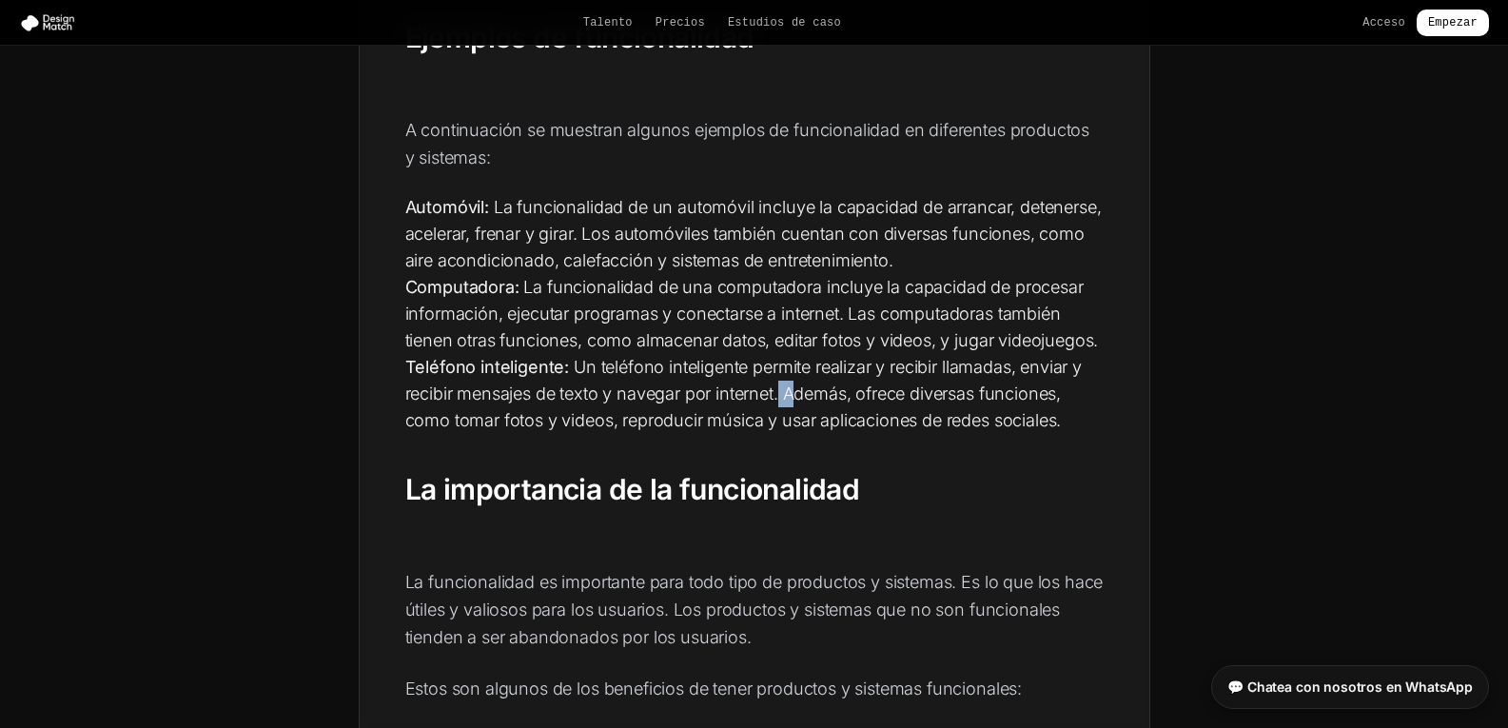
click at [777, 393] on font "Un teléfono inteligente permite realizar y recibir llamadas, enviar y recibir m…" at bounding box center [743, 393] width 676 height 73
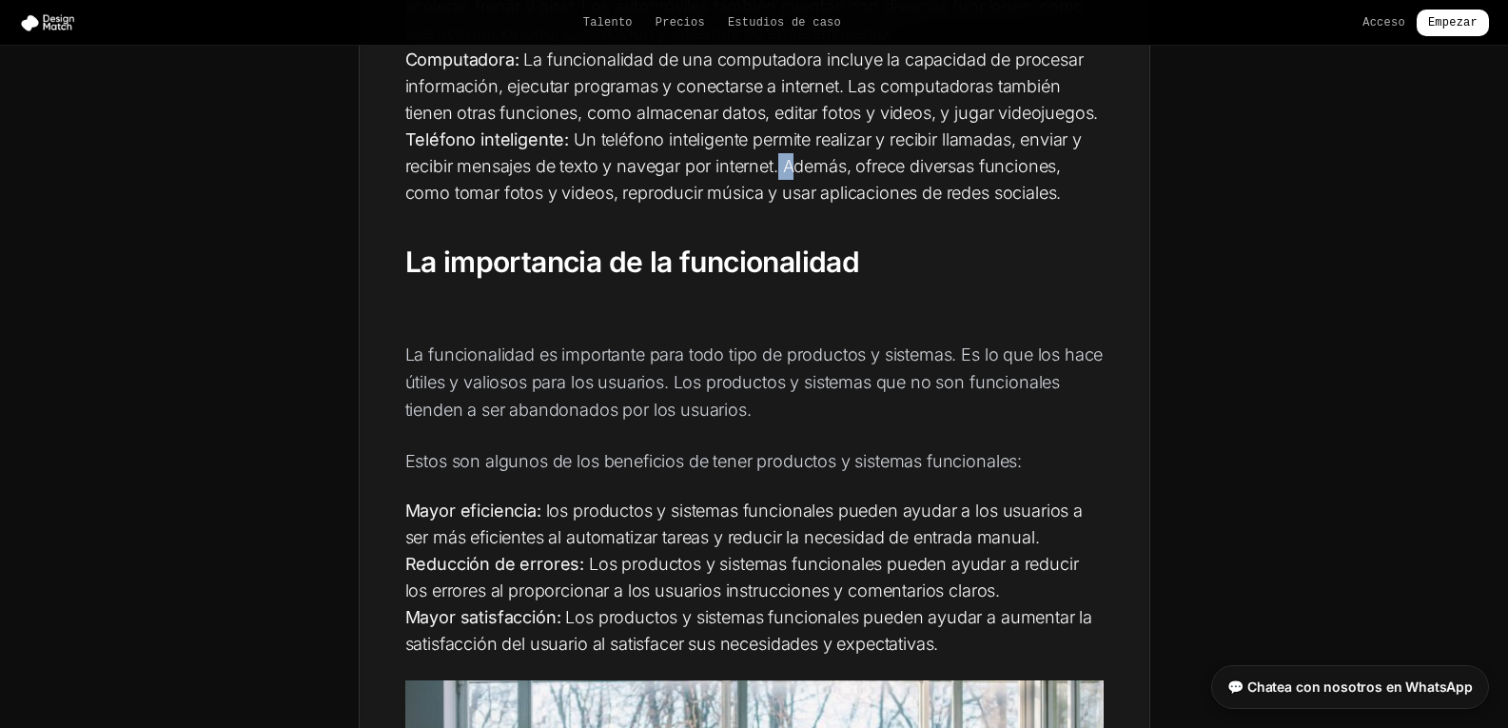
scroll to position [1237, 0]
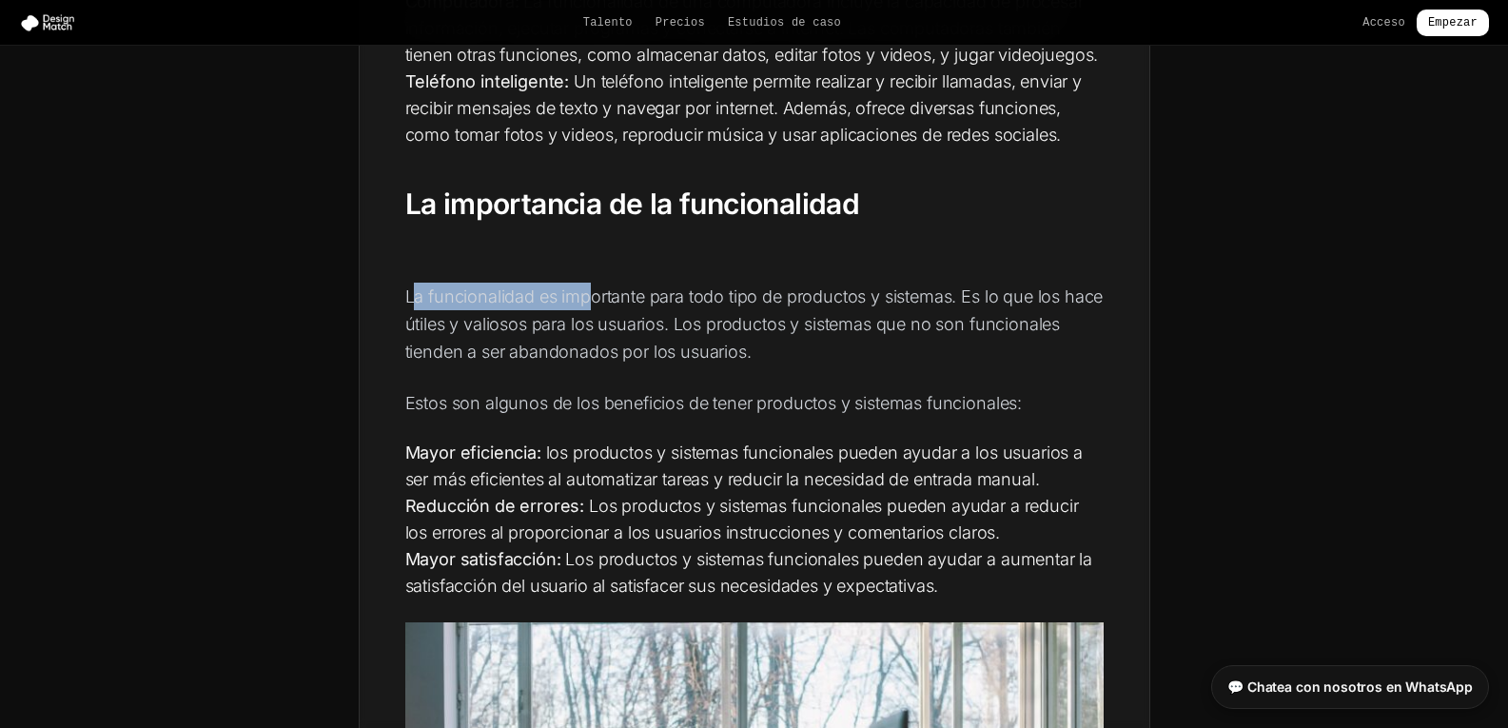
drag, startPoint x: 433, startPoint y: 298, endPoint x: 621, endPoint y: 277, distance: 189.5
click at [699, 294] on font "La funcionalidad es importante para todo tipo de productos y sistemas. Es lo qu…" at bounding box center [754, 324] width 698 height 76
click at [701, 294] on font "La funcionalidad es importante para todo tipo de productos y sistemas. Es lo qu…" at bounding box center [754, 324] width 698 height 76
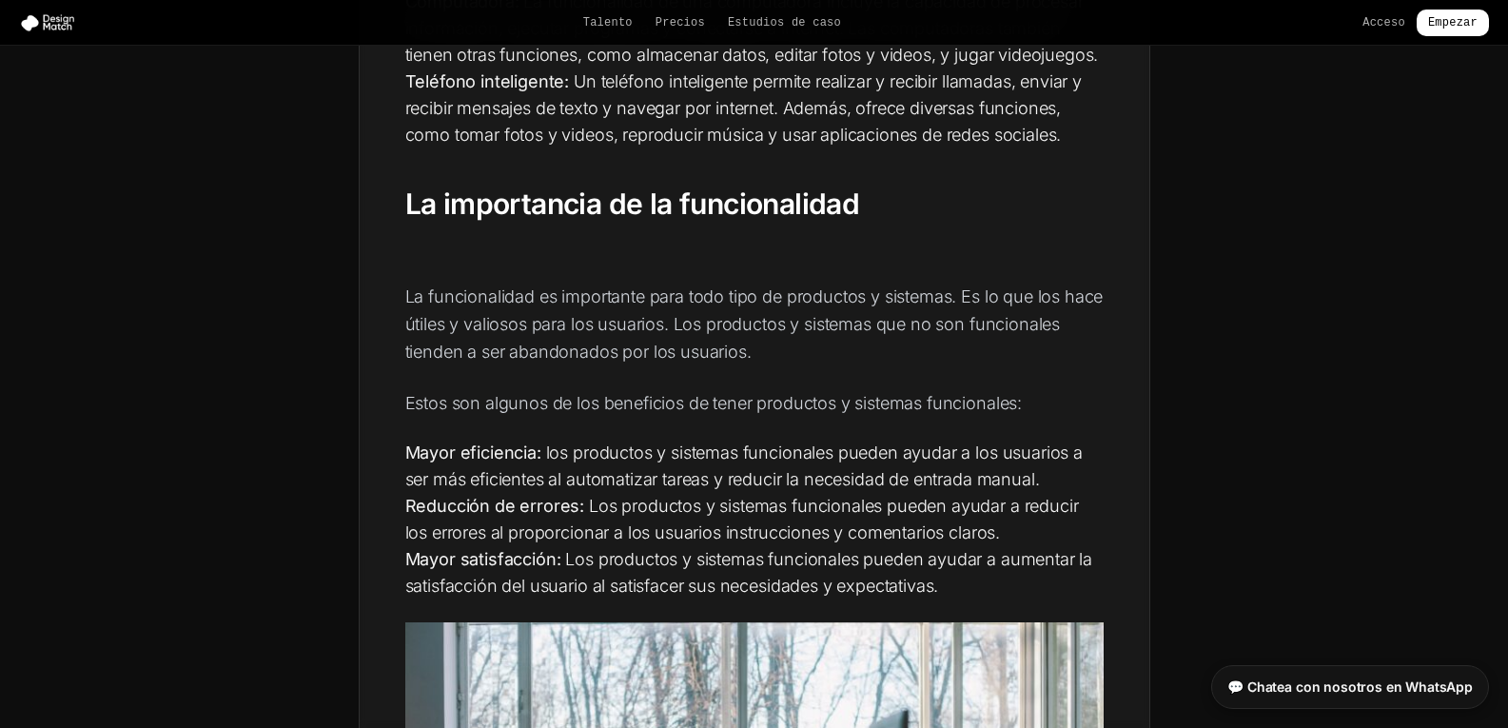
click at [921, 302] on font "La funcionalidad es importante para todo tipo de productos y sistemas. Es lo qu…" at bounding box center [754, 324] width 698 height 76
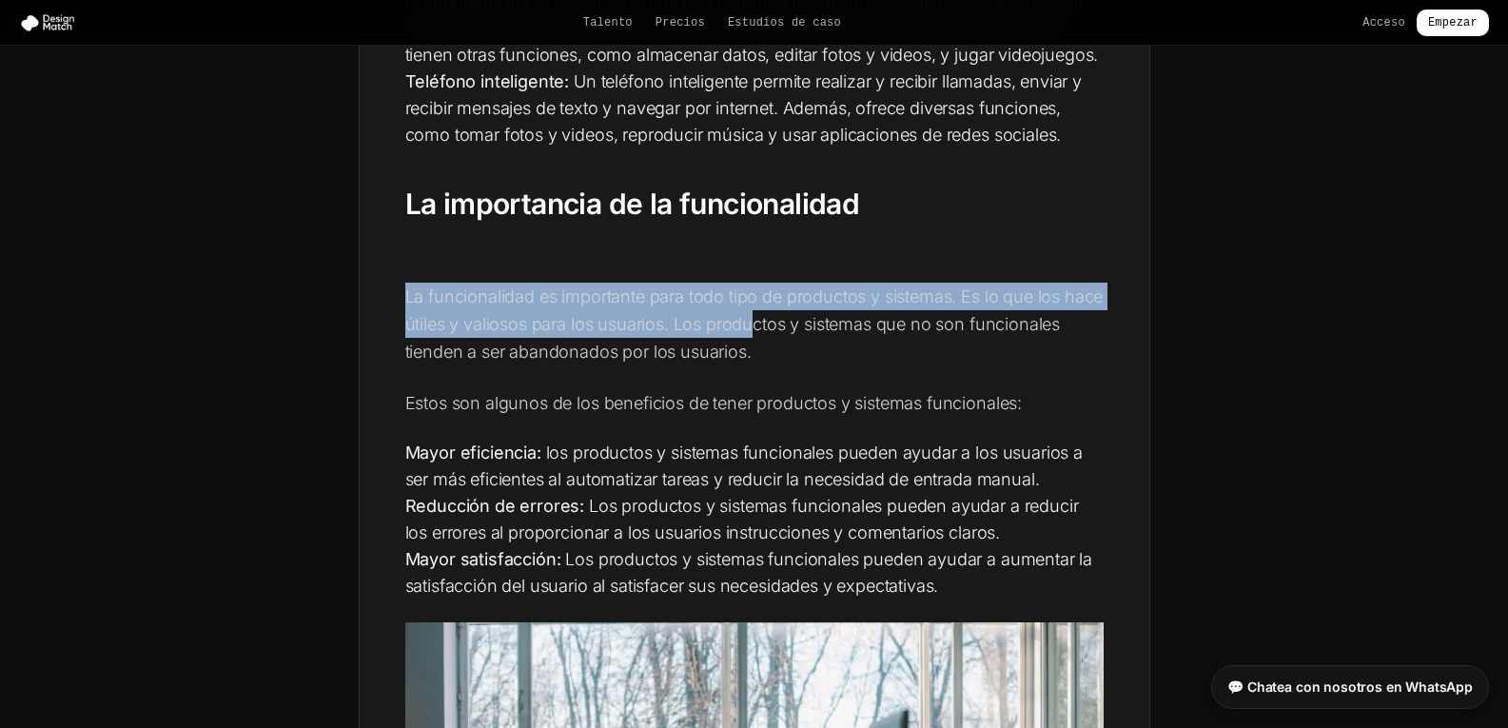
drag, startPoint x: 397, startPoint y: 297, endPoint x: 798, endPoint y: 328, distance: 402.6
click at [735, 329] on font "La funcionalidad es importante para todo tipo de productos y sistemas. Es lo qu…" at bounding box center [754, 324] width 698 height 76
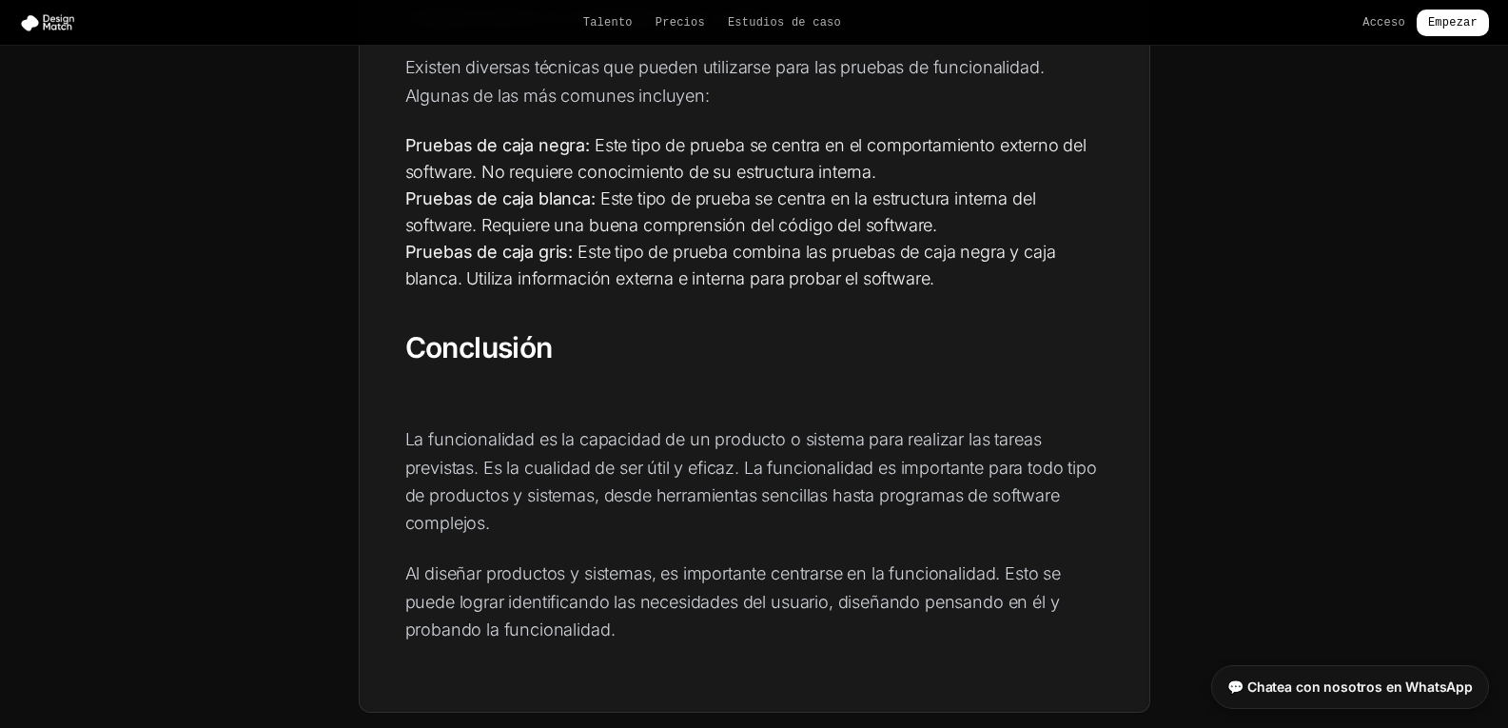
scroll to position [3234, 0]
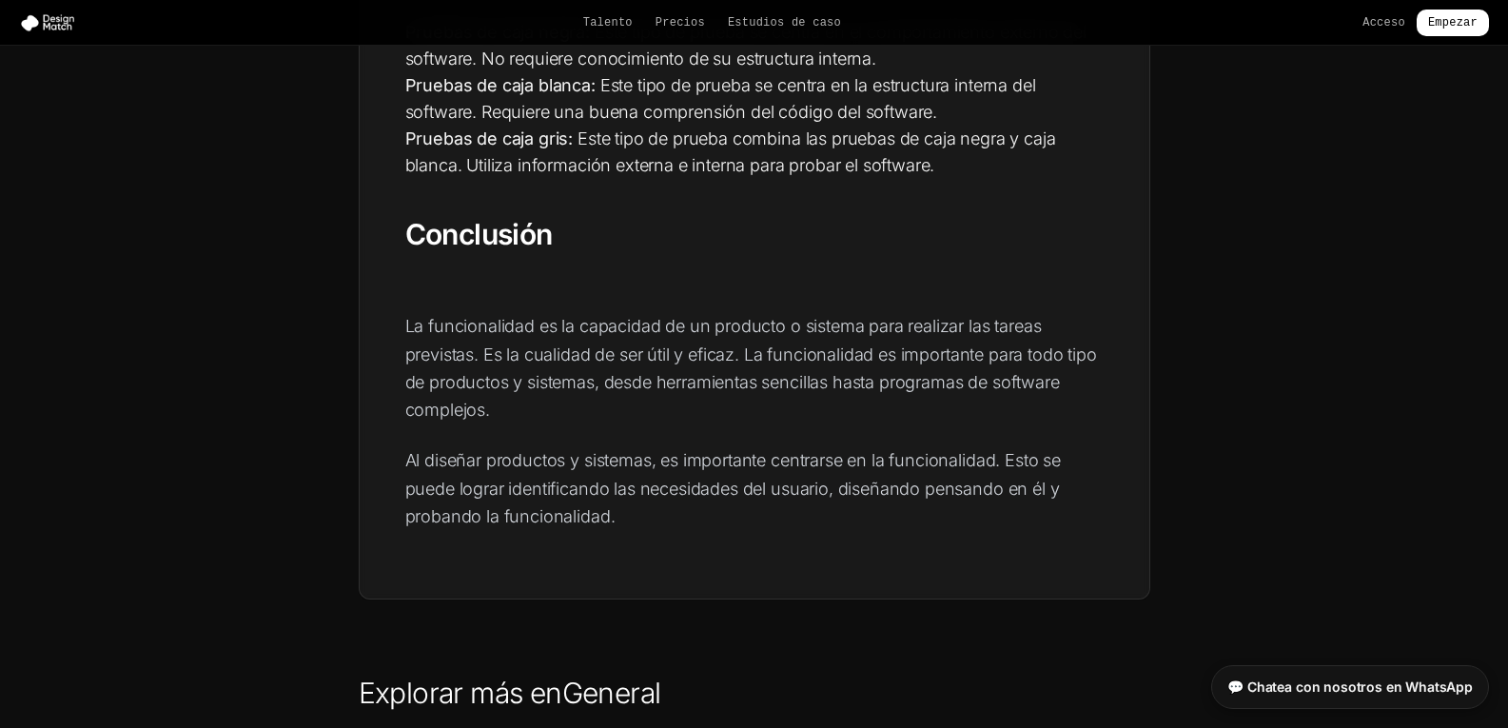
drag, startPoint x: 408, startPoint y: 327, endPoint x: 431, endPoint y: 326, distance: 22.8
click at [431, 326] on font "La funcionalidad es la capacidad de un producto o sistema para realizar las tar…" at bounding box center [750, 368] width 691 height 104
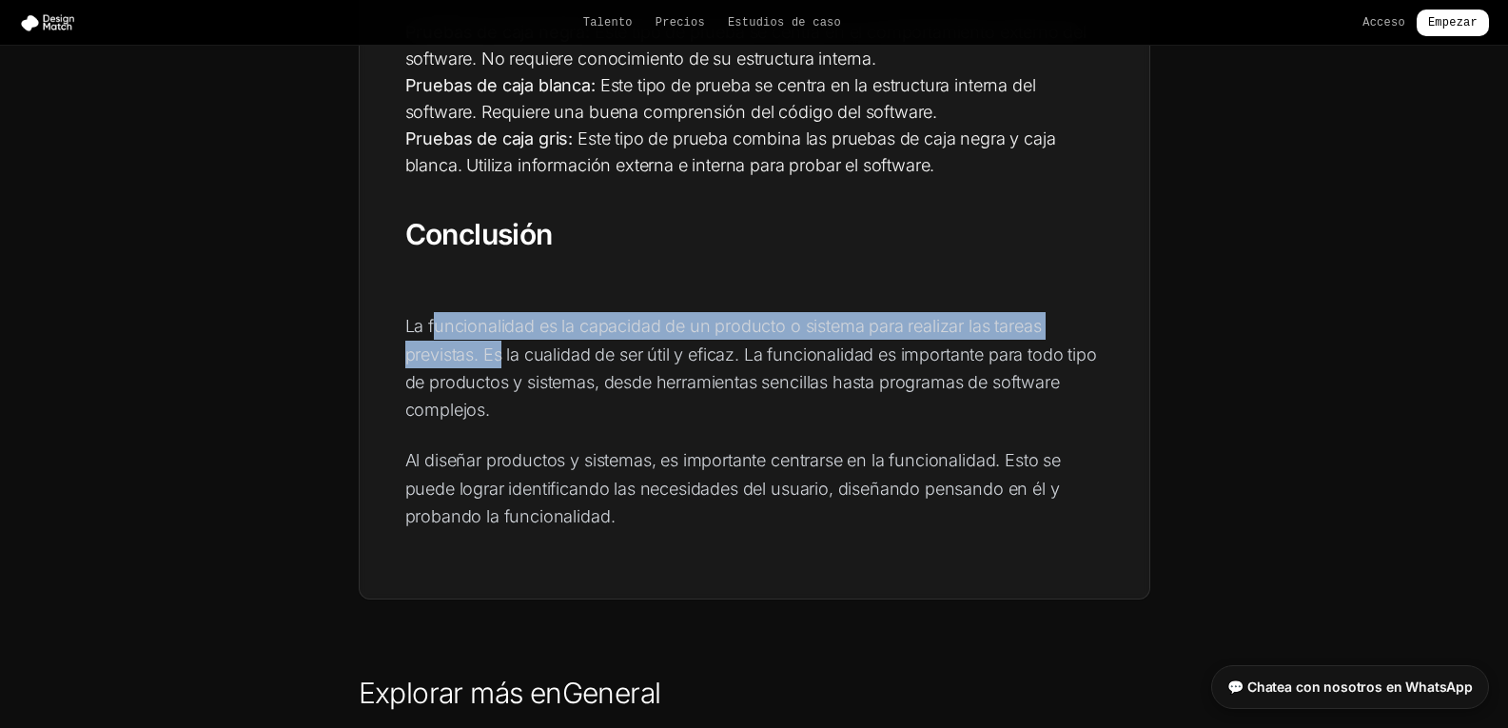
drag, startPoint x: 452, startPoint y: 328, endPoint x: 503, endPoint y: 342, distance: 53.3
click at [505, 344] on font "La funcionalidad es la capacidad de un producto o sistema para realizar las tar…" at bounding box center [750, 368] width 691 height 104
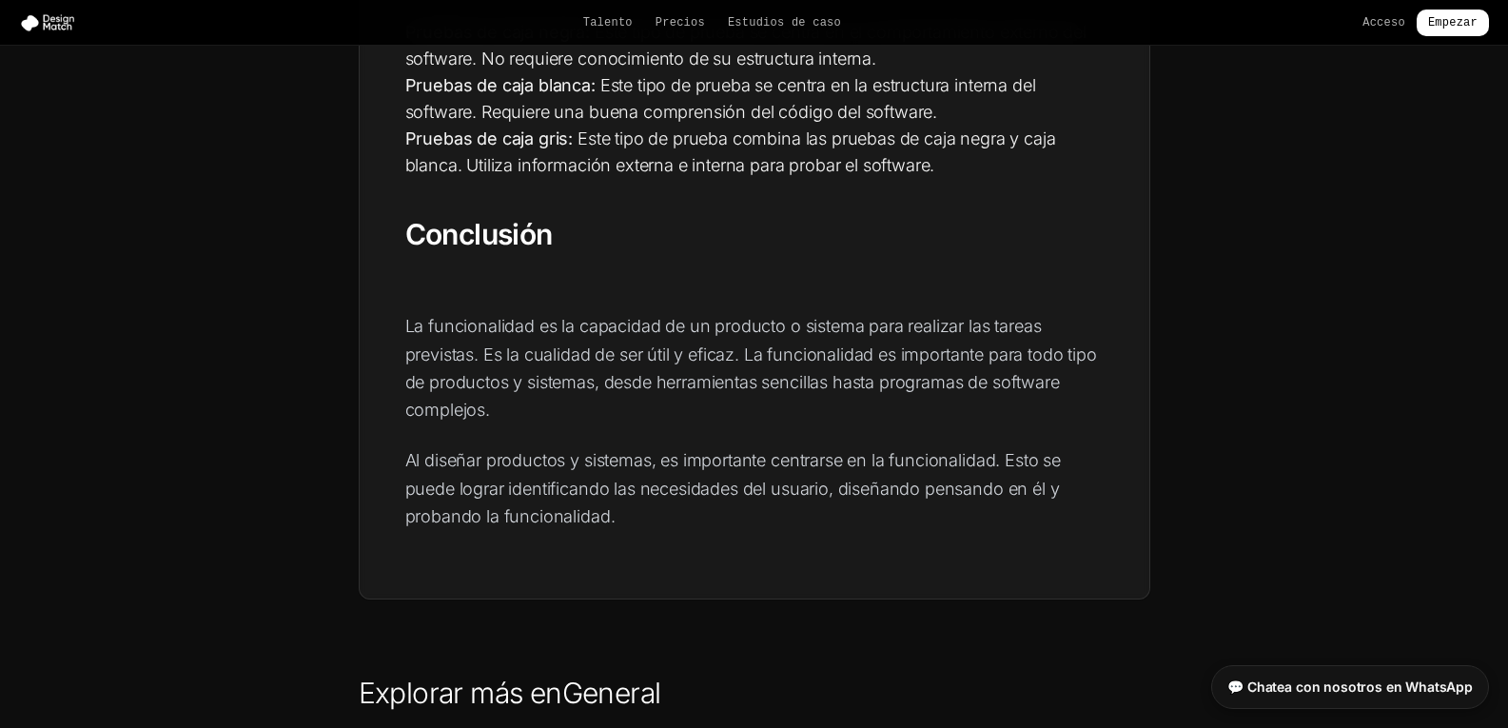
click at [422, 327] on font "La funcionalidad es la capacidad de un producto o sistema para realizar las tar…" at bounding box center [750, 368] width 691 height 104
drag, startPoint x: 402, startPoint y: 321, endPoint x: 457, endPoint y: 339, distance: 56.9
click at [467, 344] on p "La funcionalidad es la capacidad de un producto o sistema para realizar las tar…" at bounding box center [754, 367] width 698 height 111
drag, startPoint x: 477, startPoint y: 347, endPoint x: 483, endPoint y: 356, distance: 10.8
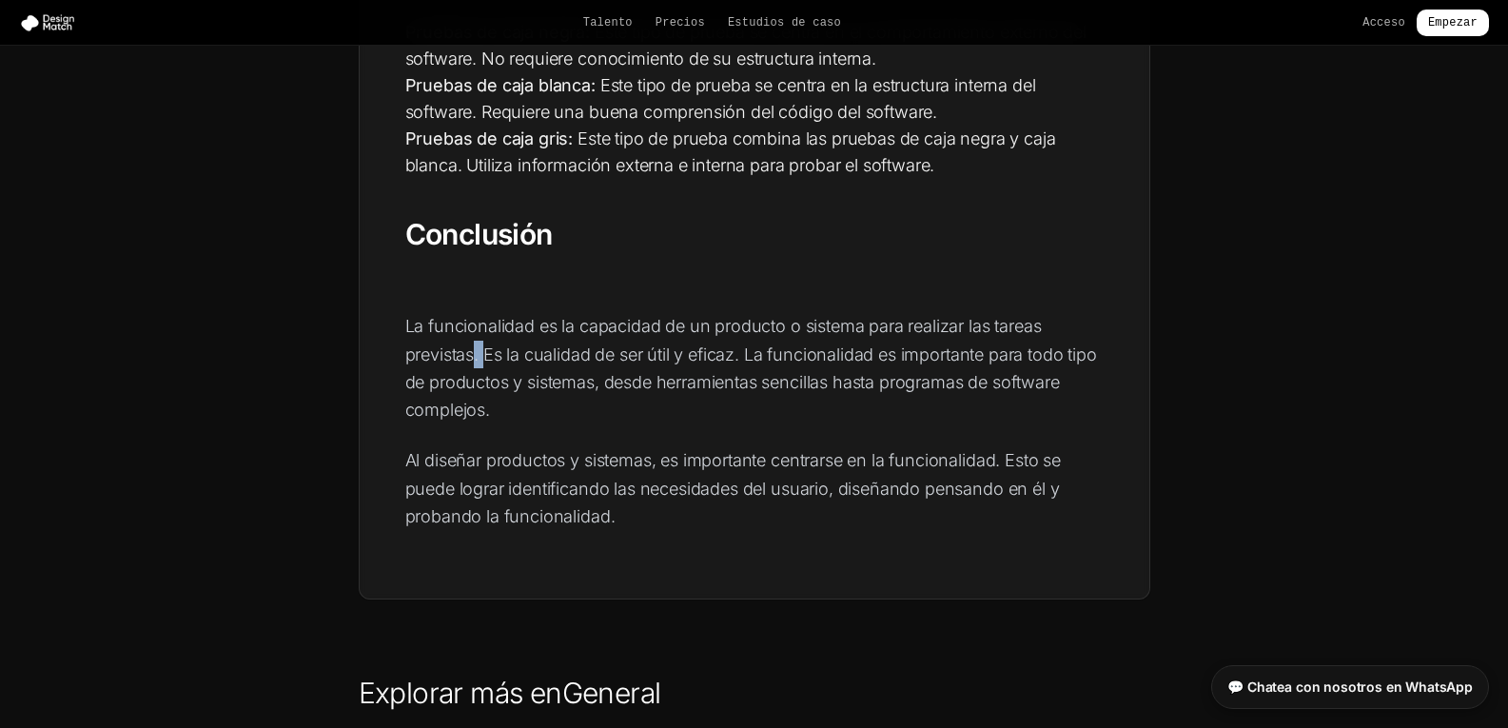
click at [483, 356] on font "La funcionalidad es la capacidad de un producto o sistema para realizar las tar…" at bounding box center [750, 368] width 691 height 104
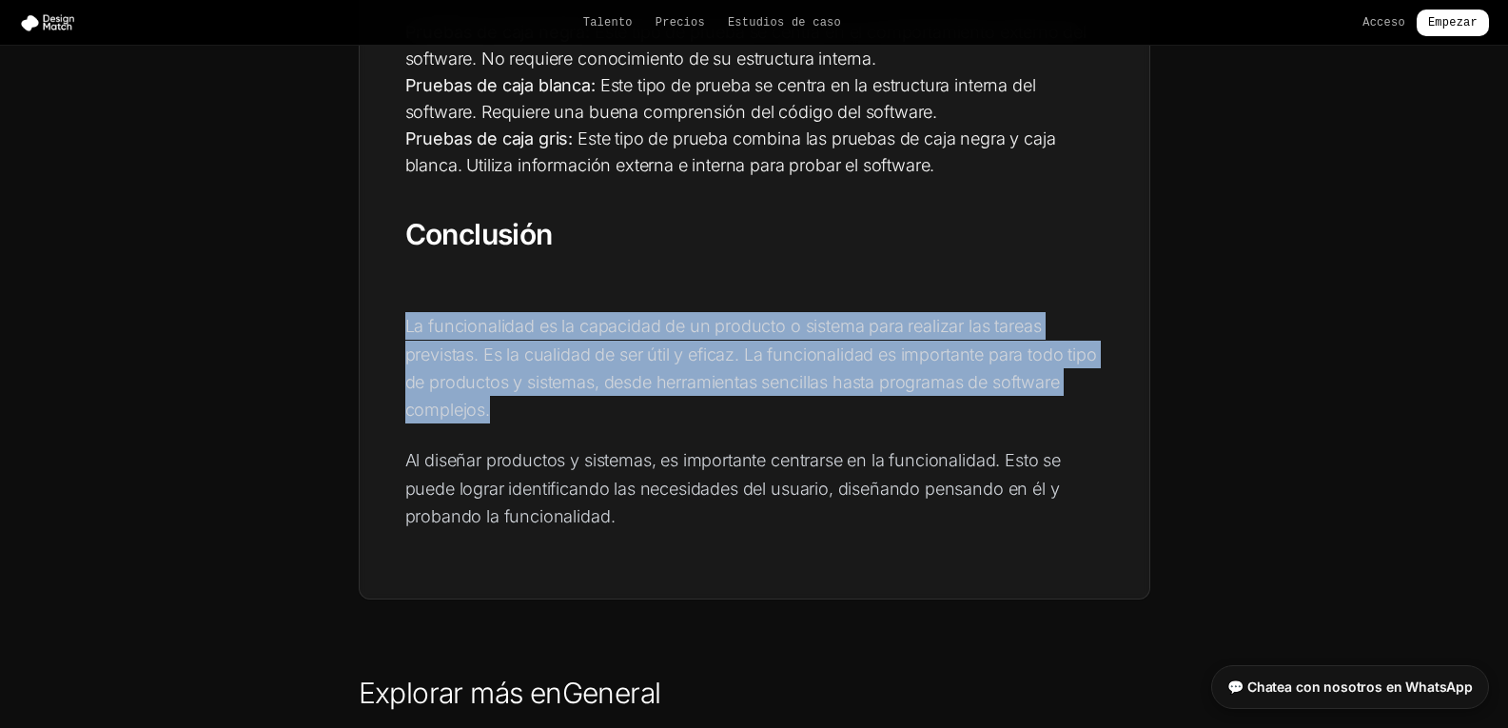
click at [483, 356] on font "La funcionalidad es la capacidad de un producto o sistema para realizar las tar…" at bounding box center [750, 368] width 691 height 104
click at [470, 354] on font "La funcionalidad es la capacidad de un producto o sistema para realizar las tar…" at bounding box center [750, 368] width 691 height 104
click at [476, 354] on font "La funcionalidad es la capacidad de un producto o sistema para realizar las tar…" at bounding box center [750, 368] width 691 height 104
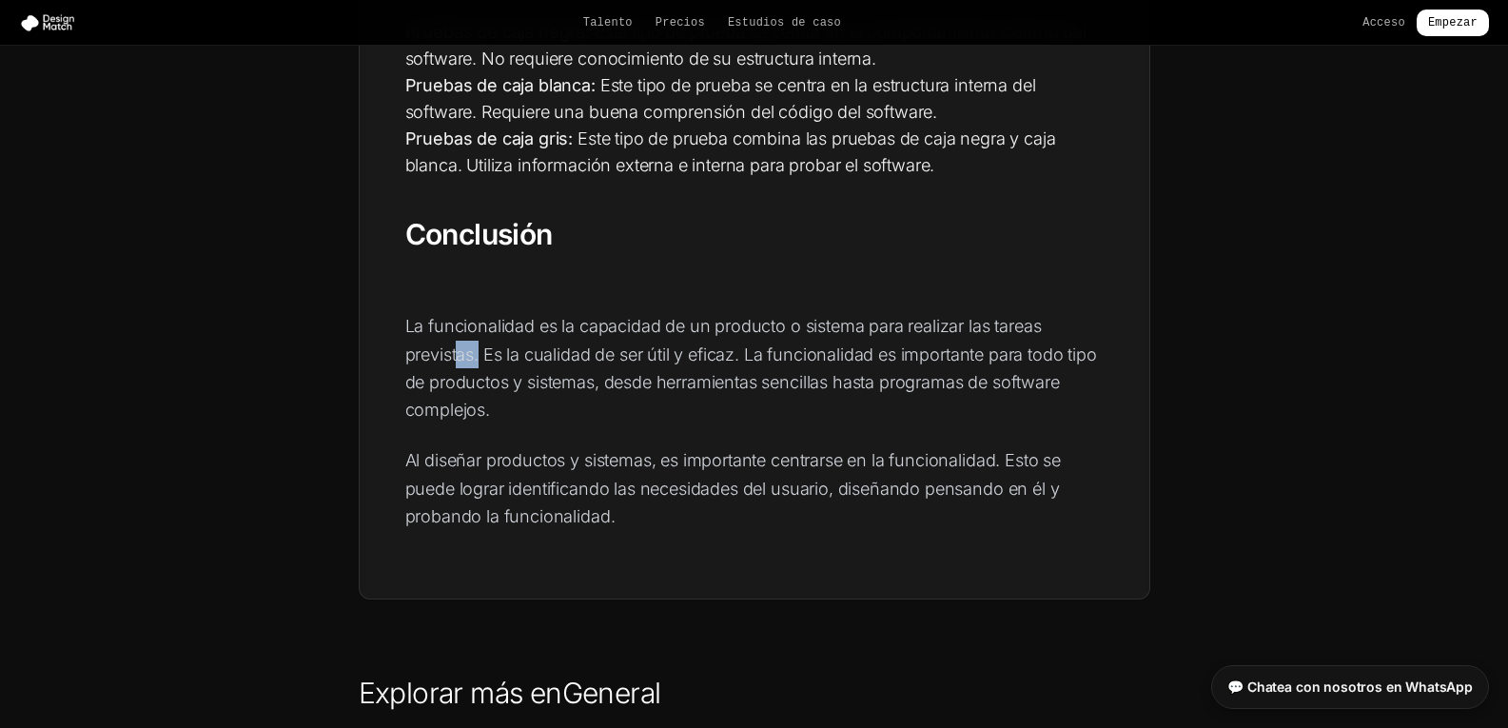
drag, startPoint x: 478, startPoint y: 353, endPoint x: 461, endPoint y: 348, distance: 17.8
click at [461, 348] on font "La funcionalidad es la capacidad de un producto o sistema para realizar las tar…" at bounding box center [750, 368] width 691 height 104
click at [533, 360] on font "La funcionalidad es la capacidad de un producto o sistema para realizar las tar…" at bounding box center [750, 368] width 691 height 104
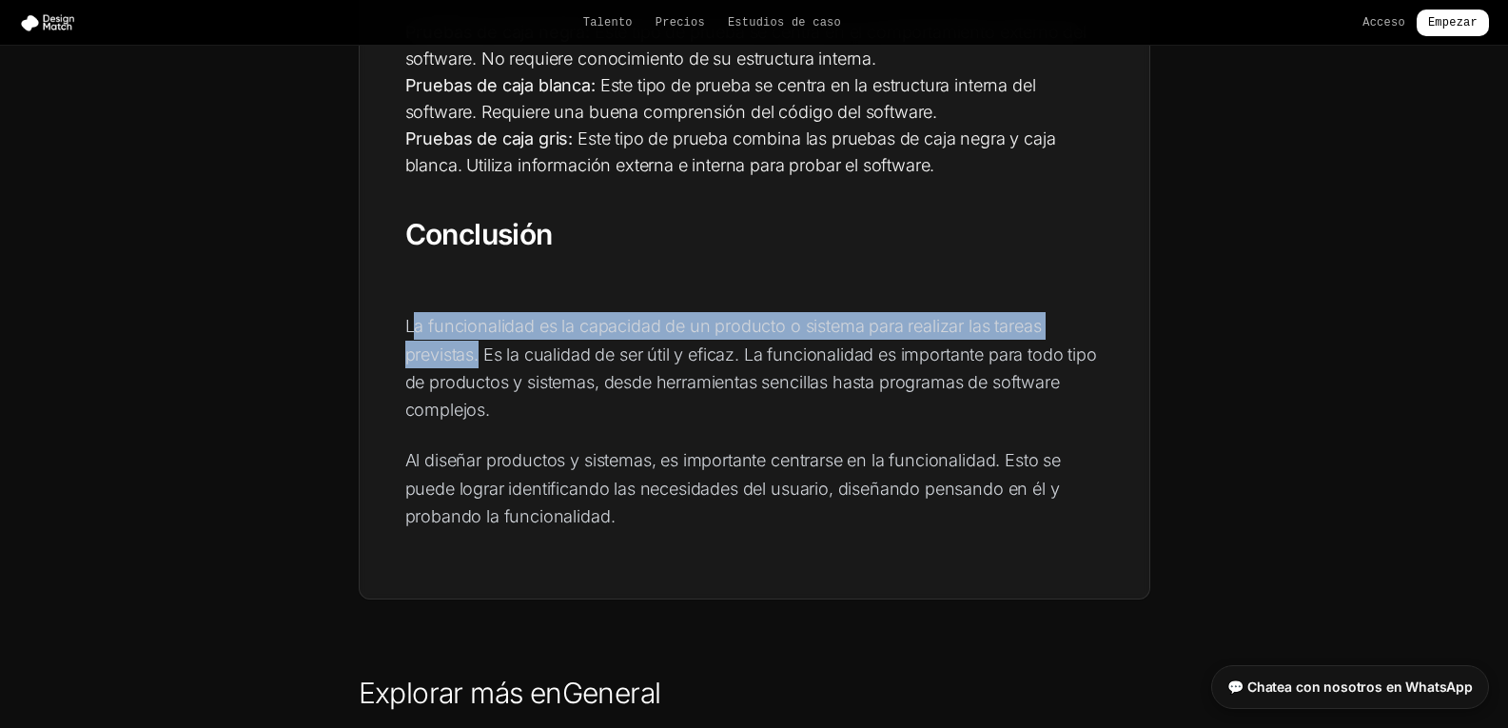
drag, startPoint x: 417, startPoint y: 338, endPoint x: 416, endPoint y: 320, distance: 18.1
click at [412, 321] on font "La funcionalidad es la capacidad de un producto o sistema para realizar las tar…" at bounding box center [750, 368] width 691 height 104
drag, startPoint x: 399, startPoint y: 326, endPoint x: 473, endPoint y: 354, distance: 79.2
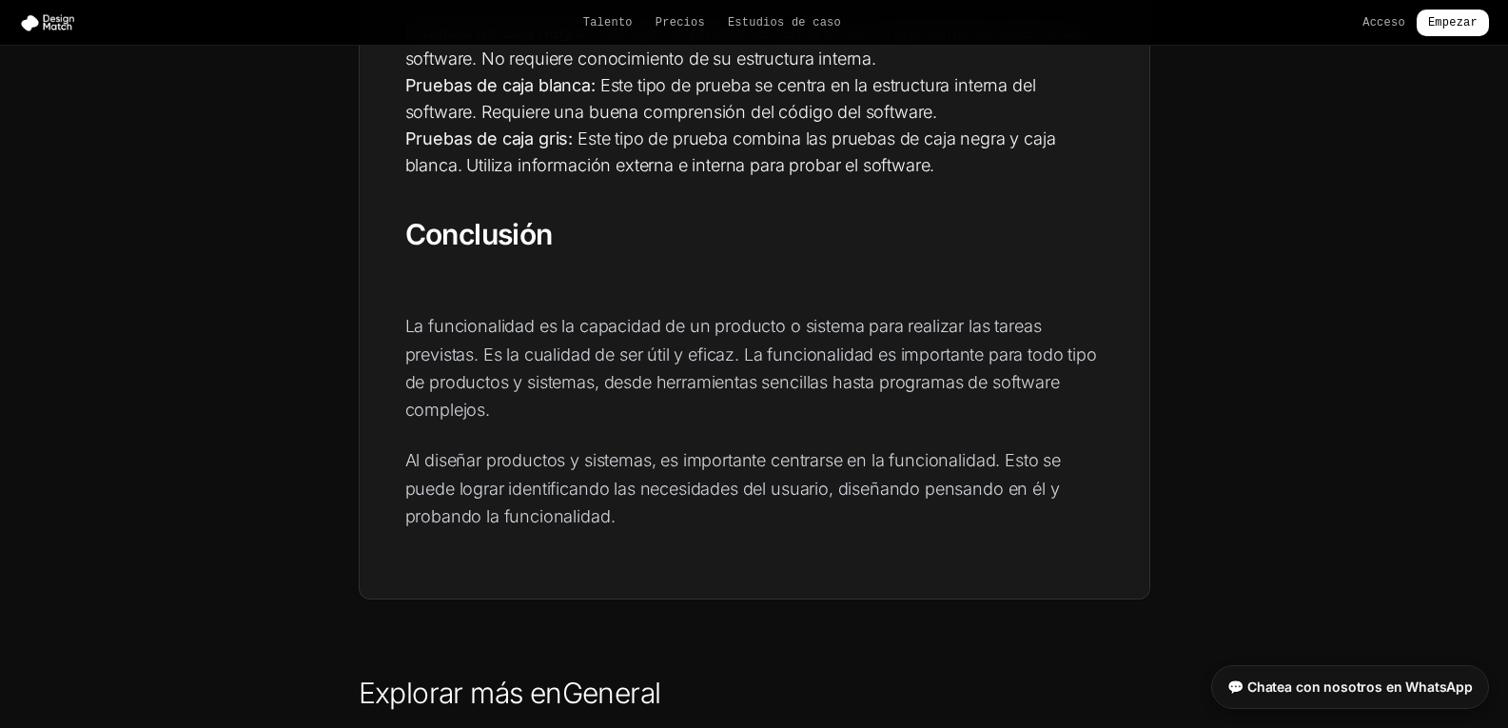
click at [486, 362] on font "La funcionalidad es la capacidad de un producto o sistema para realizar las tar…" at bounding box center [750, 368] width 691 height 104
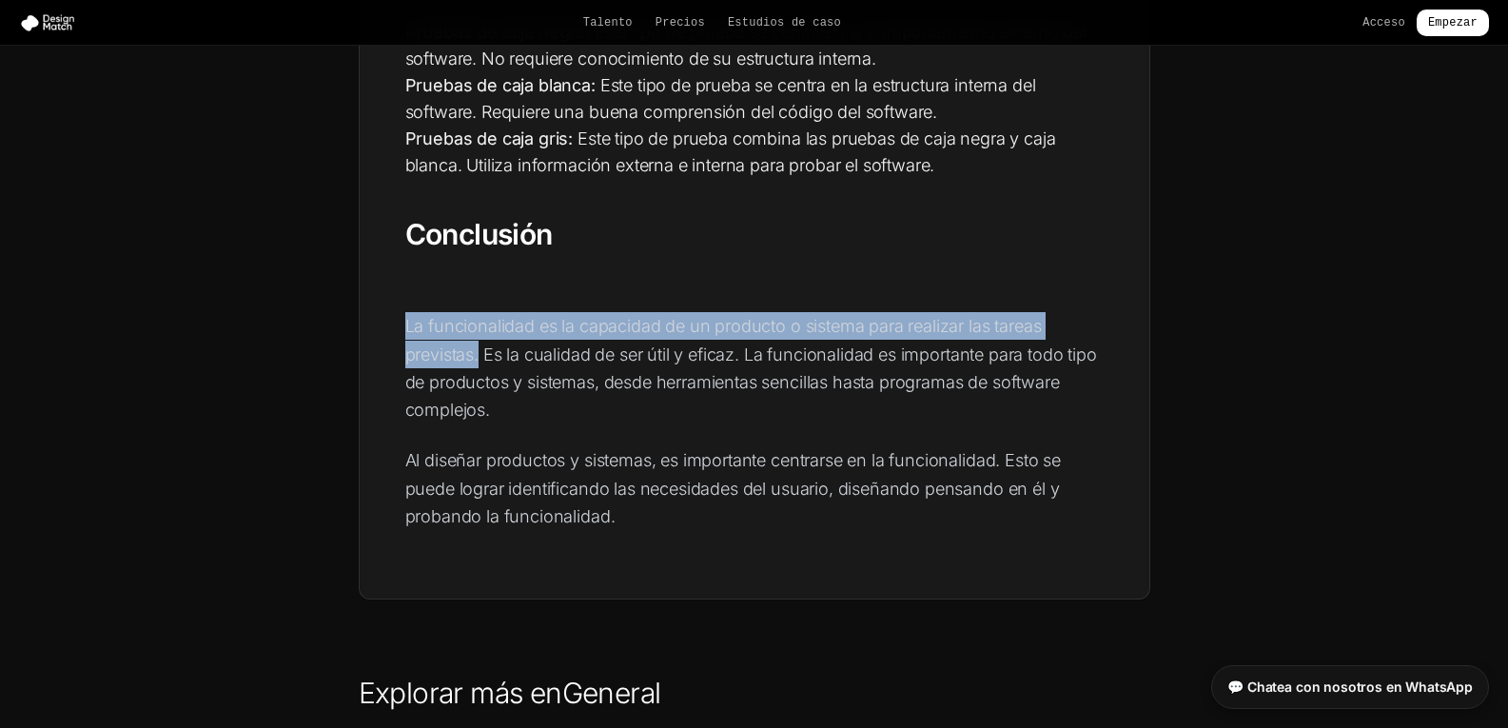
drag, startPoint x: 481, startPoint y: 360, endPoint x: 402, endPoint y: 321, distance: 88.1
copy font "La funcionalidad es la capacidad de un producto o sistema para realizar las tar…"
